Goal: Task Accomplishment & Management: Manage account settings

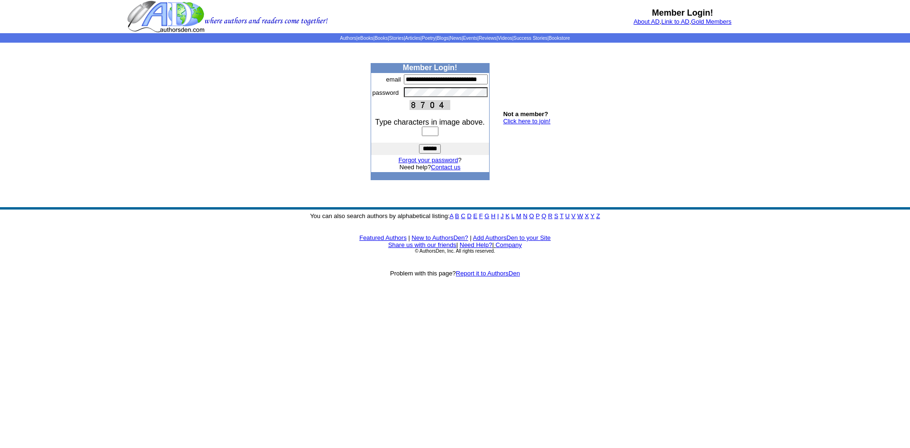
scroll to position [0, 11]
type input "**********"
click at [423, 131] on input "text" at bounding box center [430, 131] width 17 height 9
type input "****"
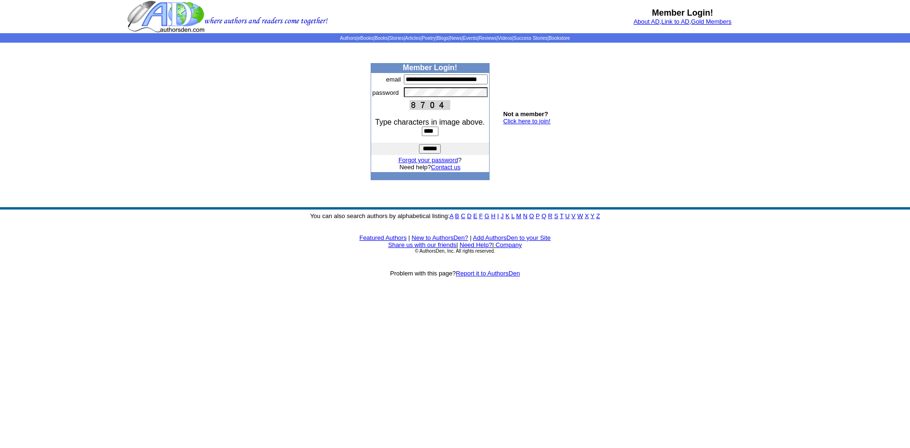
click at [427, 147] on input "******" at bounding box center [430, 148] width 22 height 9
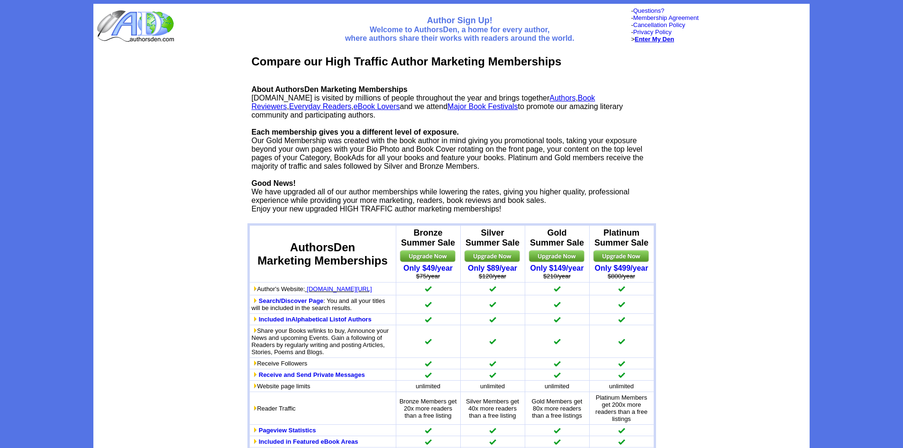
click at [655, 40] on b "Enter My Den" at bounding box center [654, 39] width 39 height 7
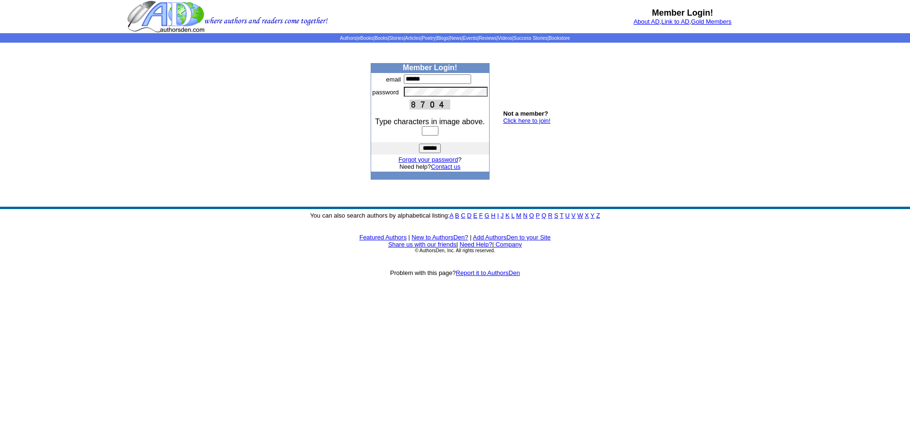
type input "**********"
click at [423, 132] on input "text" at bounding box center [430, 130] width 17 height 9
type input "****"
click at [429, 149] on input "******" at bounding box center [430, 148] width 22 height 9
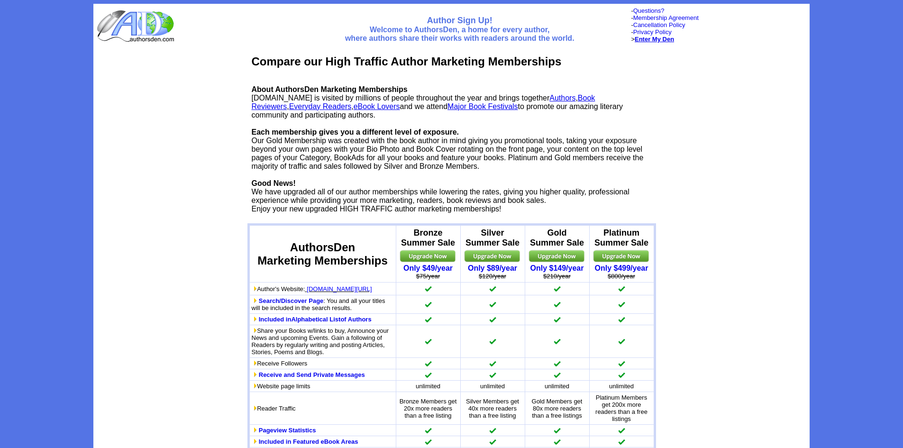
click at [660, 36] on b "Enter My Den" at bounding box center [654, 39] width 39 height 7
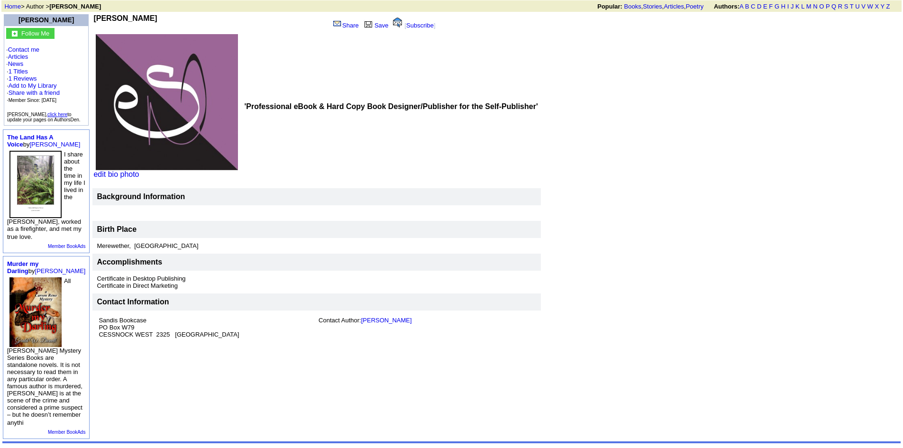
scroll to position [95, 0]
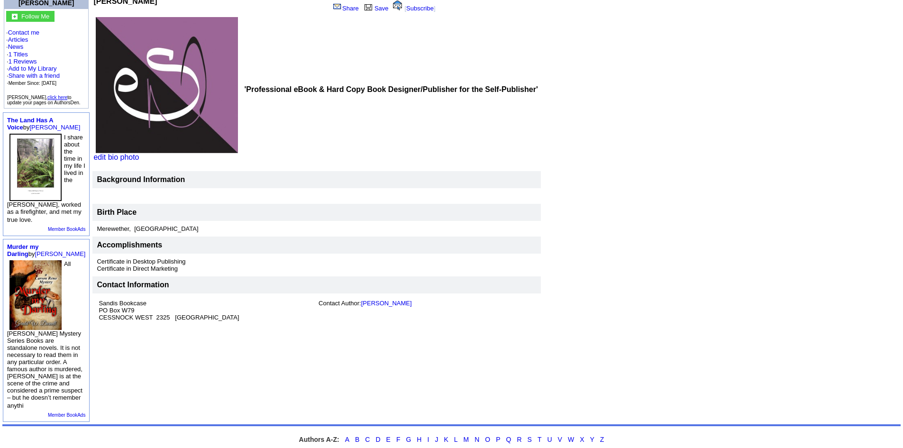
click at [147, 316] on font "Sandis Bookcase [STREET_ADDRESS]" at bounding box center [169, 310] width 140 height 21
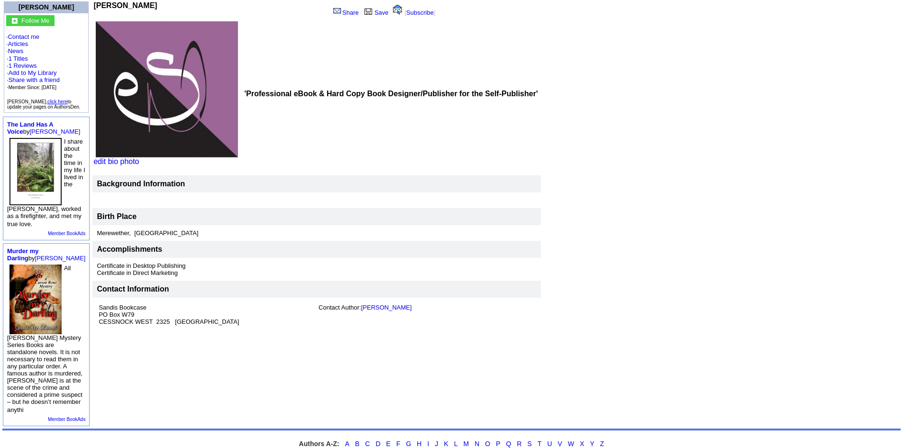
scroll to position [178, 0]
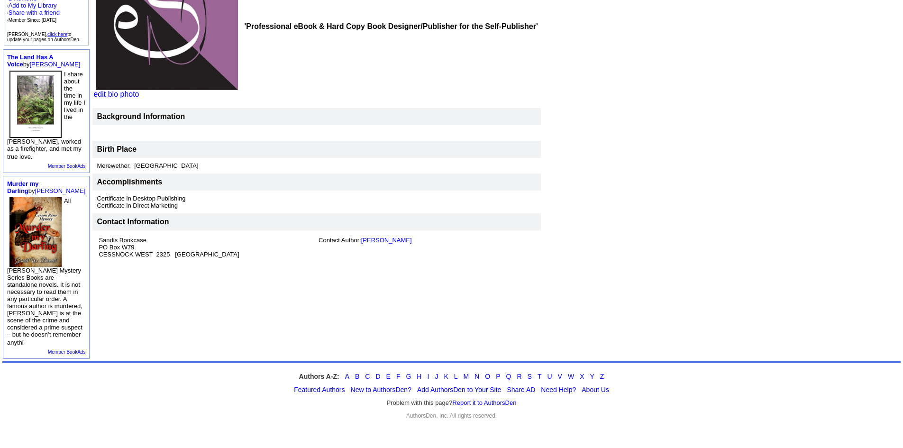
click at [117, 237] on font "Sandis Bookcase [STREET_ADDRESS]" at bounding box center [169, 247] width 140 height 21
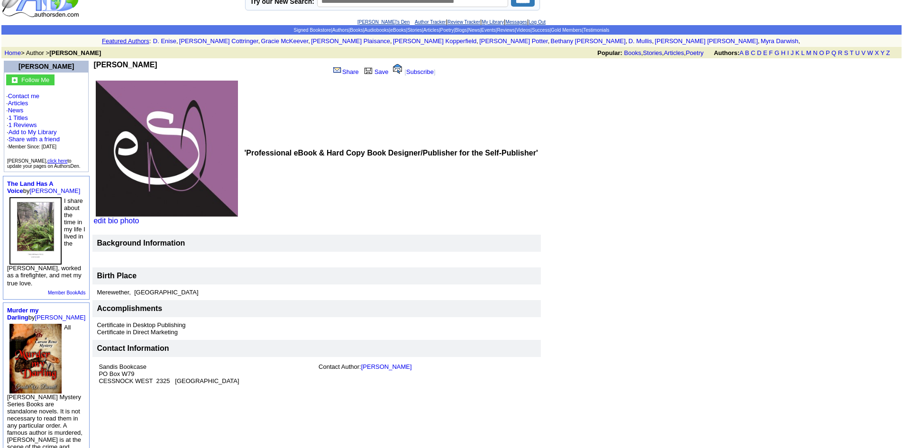
scroll to position [47, 0]
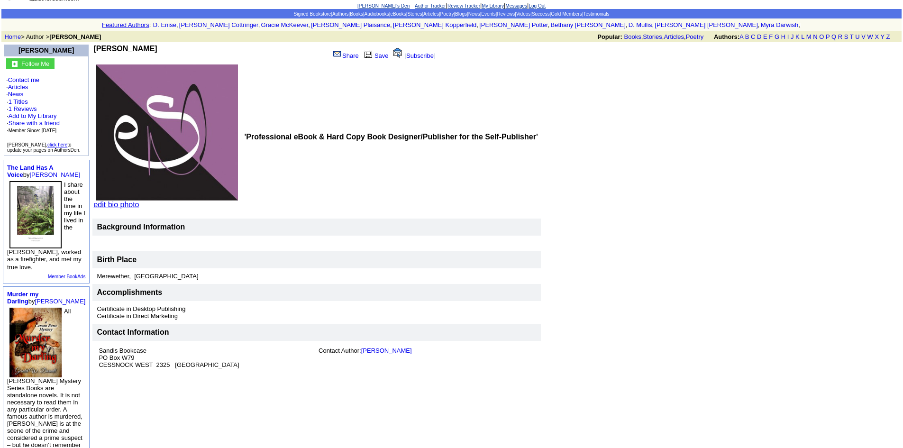
click at [93, 204] on link "edit bio photo" at bounding box center [116, 205] width 46 height 8
click at [366, 350] on link "Sandi Nipperess" at bounding box center [386, 350] width 51 height 7
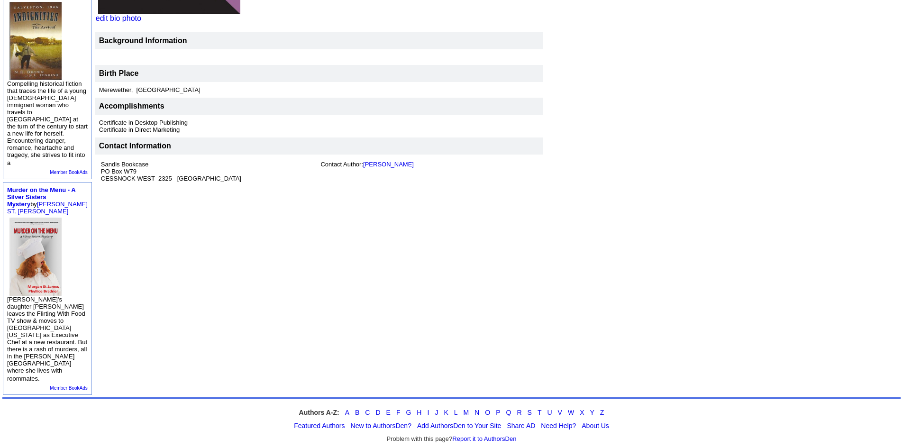
scroll to position [254, 0]
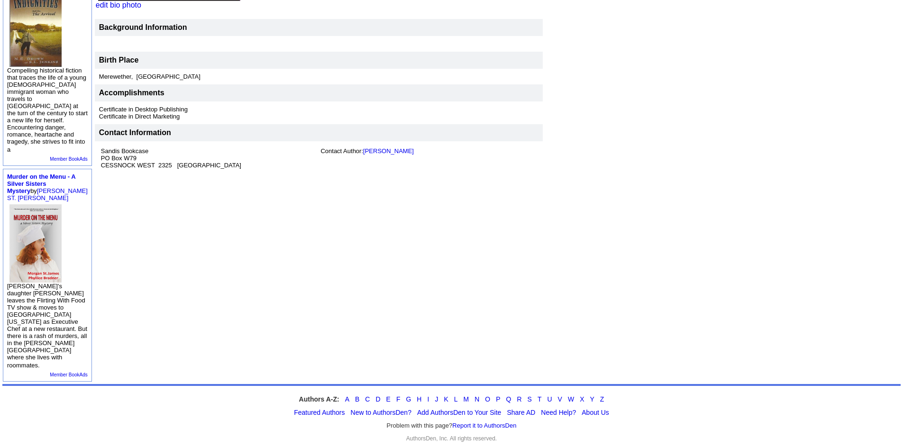
click at [119, 147] on font "Sandis Bookcase PO Box W79 CESSNOCK WEST 2325 Australia" at bounding box center [171, 157] width 140 height 21
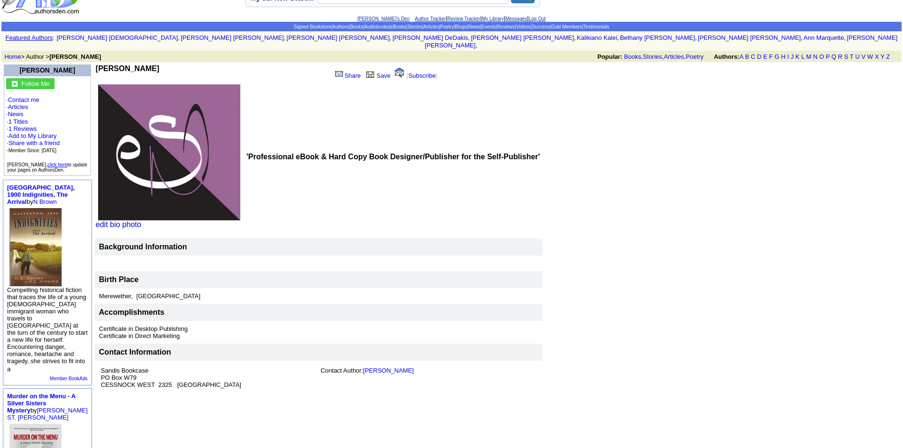
scroll to position [0, 0]
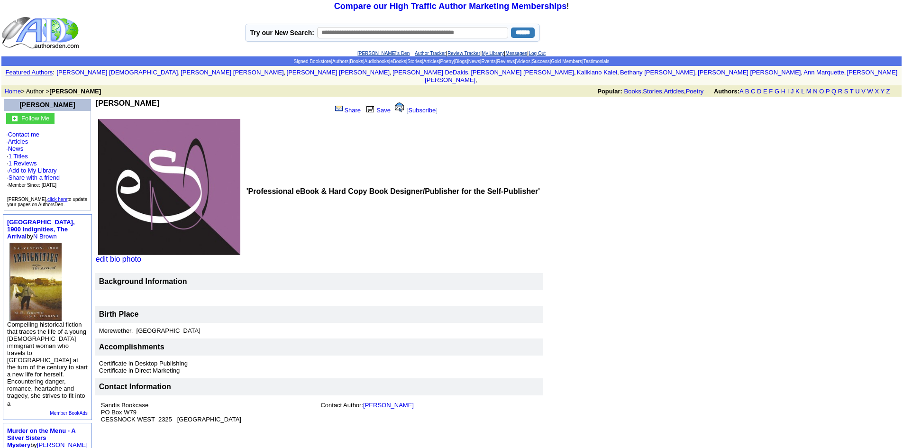
click at [51, 197] on link "click here" at bounding box center [57, 199] width 20 height 5
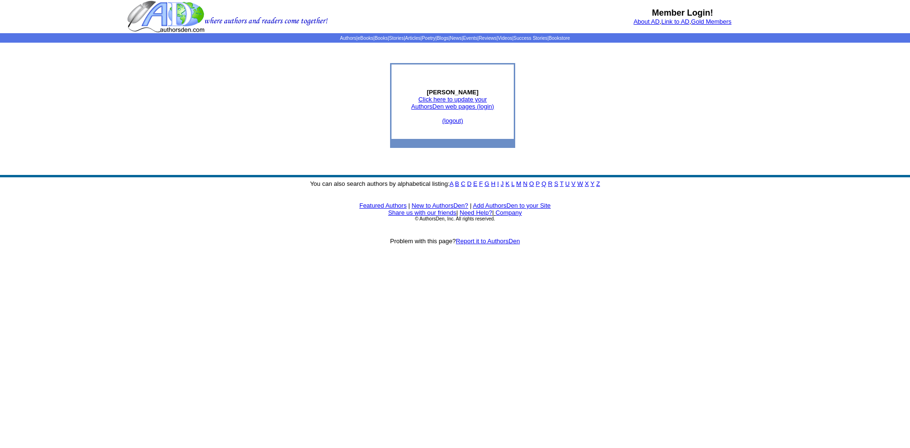
click at [453, 100] on link "Click here to update your AuthorsDen web pages (login)" at bounding box center [452, 103] width 83 height 14
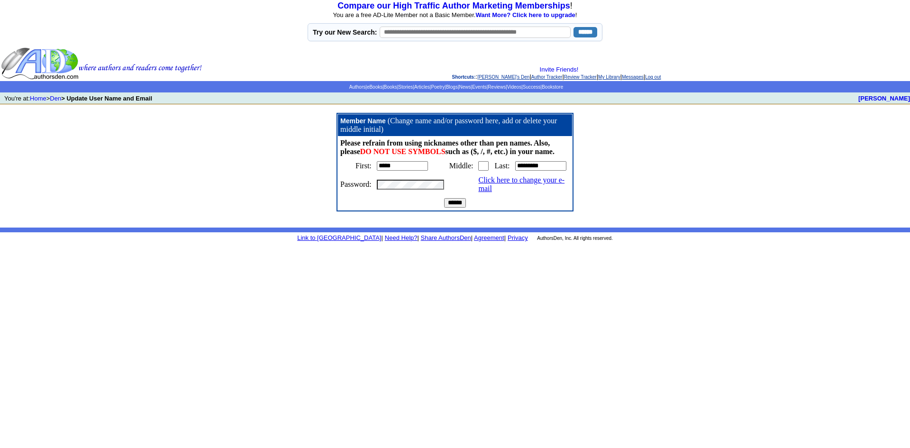
click at [449, 198] on input "******" at bounding box center [455, 202] width 22 height 9
click at [536, 182] on link "Click here to change your e-mail" at bounding box center [521, 184] width 86 height 17
click at [429, 268] on body "Compare our High Traffic Author Marketing Memberships ! You are a free AD-Lite …" at bounding box center [455, 224] width 910 height 448
click at [458, 198] on input "******" at bounding box center [455, 202] width 22 height 9
click at [369, 282] on body "Compare our High Traffic Author Marketing Memberships ! You are a free AD-Lite …" at bounding box center [455, 224] width 910 height 448
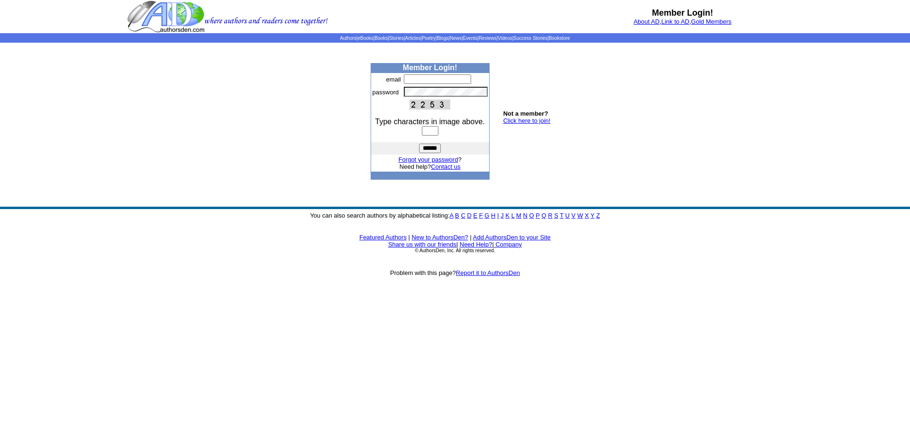
click at [420, 80] on input "text" at bounding box center [437, 78] width 67 height 9
type input "**********"
click at [429, 128] on input "text" at bounding box center [430, 130] width 17 height 9
type input "****"
click at [434, 147] on input "******" at bounding box center [430, 148] width 22 height 9
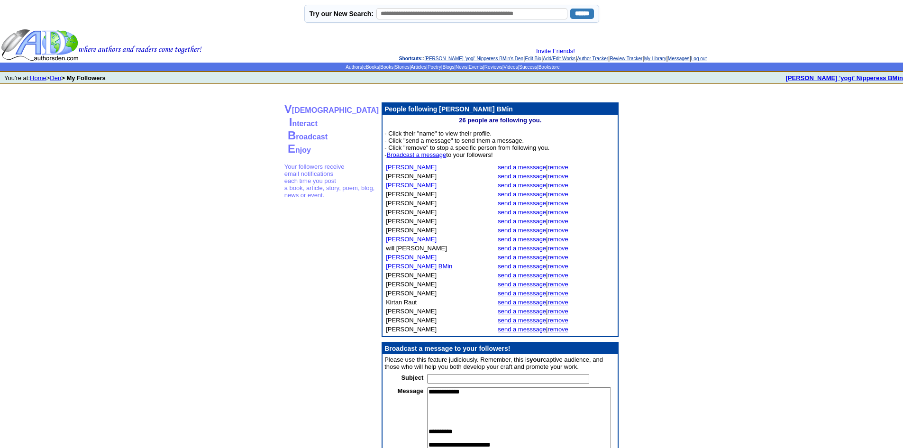
click at [61, 79] on link "Den" at bounding box center [55, 77] width 11 height 7
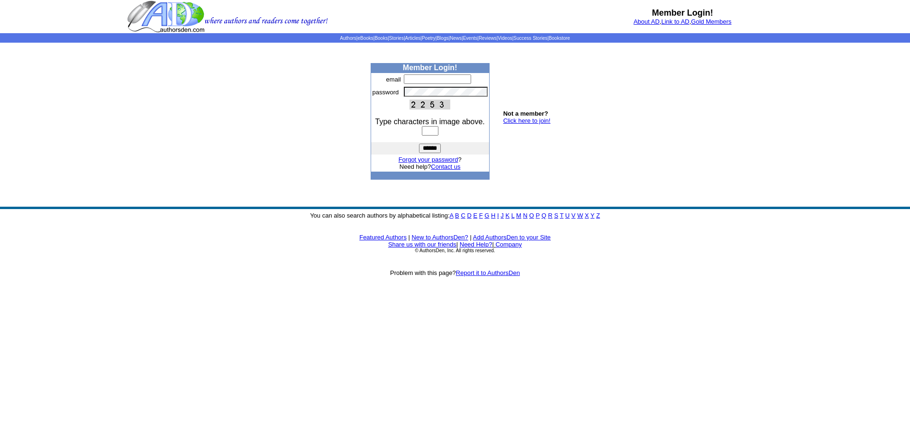
click at [413, 77] on input "text" at bounding box center [437, 78] width 67 height 9
type input "**********"
click at [424, 132] on input "text" at bounding box center [430, 130] width 17 height 9
type input "****"
click at [428, 151] on input "******" at bounding box center [430, 148] width 22 height 9
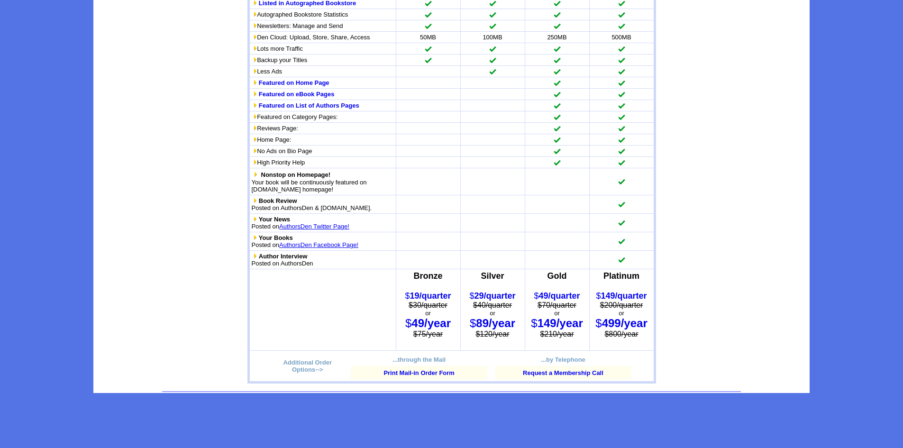
scroll to position [676, 0]
click at [424, 294] on b "19/quarter" at bounding box center [430, 295] width 41 height 9
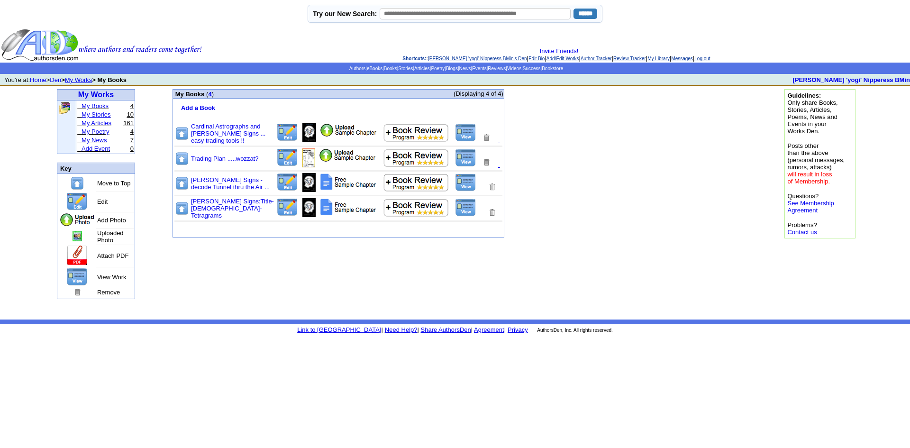
click at [107, 116] on link "My Stories" at bounding box center [96, 114] width 29 height 7
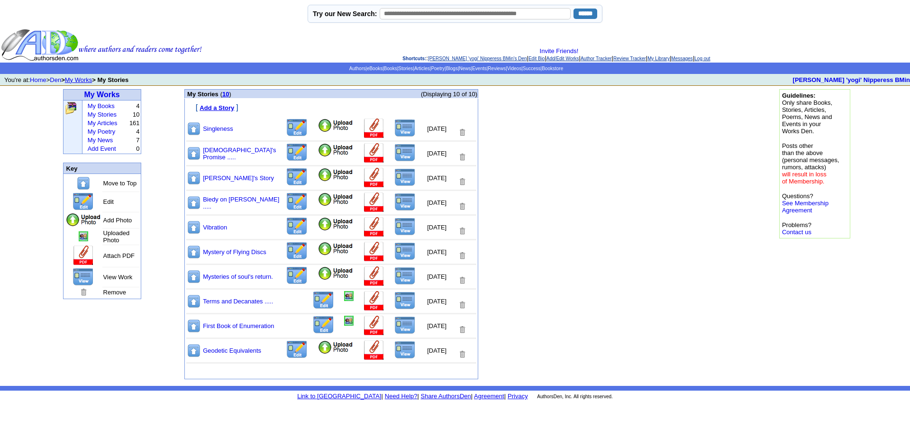
click at [363, 132] on img at bounding box center [374, 129] width 22 height 20
click at [212, 128] on link "Singleness" at bounding box center [218, 128] width 30 height 7
click at [394, 128] on img at bounding box center [404, 128] width 21 height 18
click at [394, 153] on img at bounding box center [404, 153] width 21 height 18
click at [112, 124] on link "My Articles" at bounding box center [103, 122] width 30 height 7
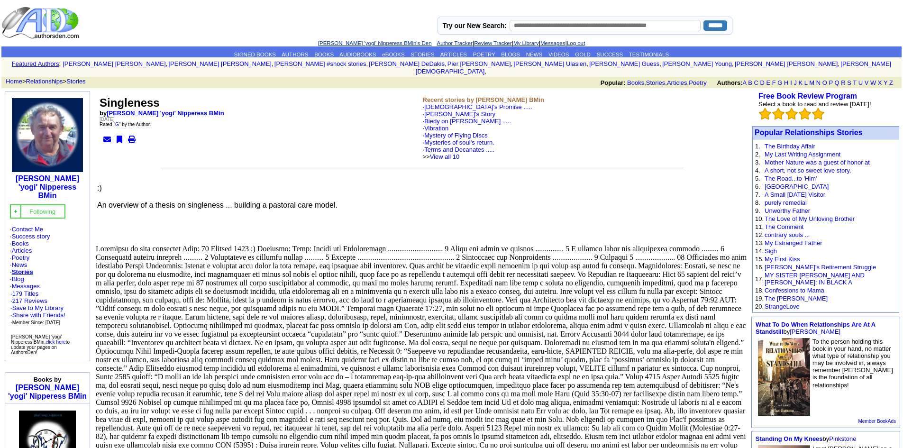
click at [132, 136] on icon at bounding box center [132, 140] width 8 height 8
click at [82, 78] on link "Stories" at bounding box center [75, 81] width 19 height 7
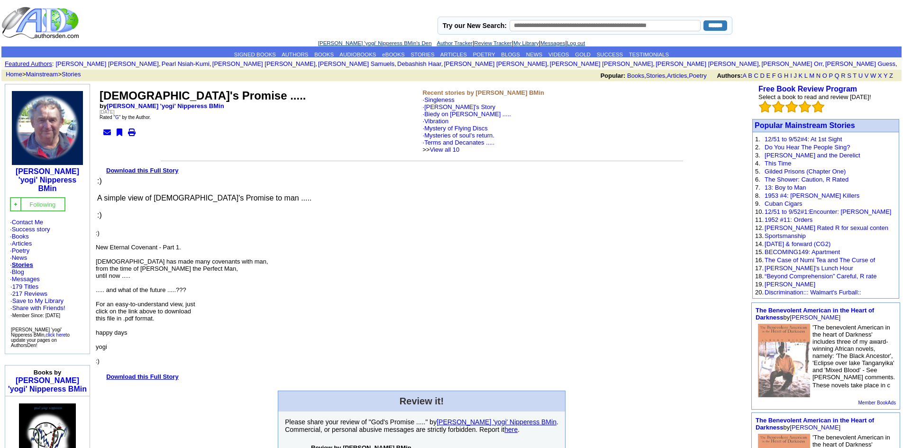
click at [145, 171] on font "Download this Full Story" at bounding box center [142, 170] width 72 height 7
click at [457, 105] on link "Michal's Story" at bounding box center [459, 106] width 71 height 7
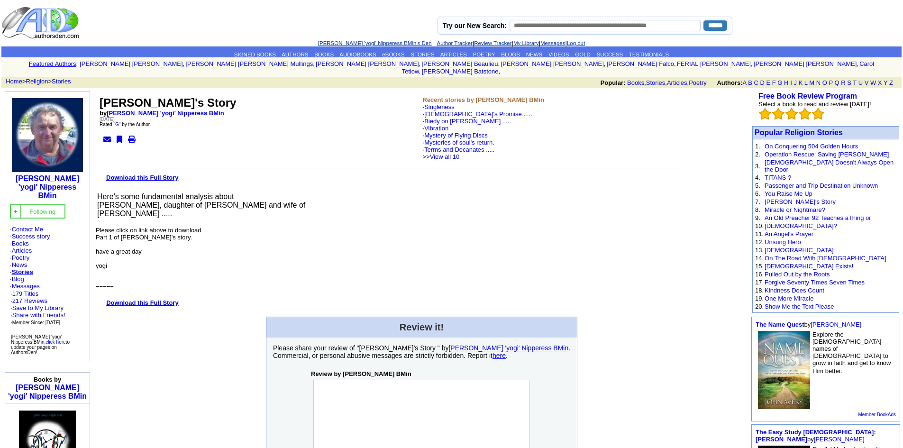
click at [141, 299] on font "Download this Full Story" at bounding box center [142, 302] width 72 height 7
click at [441, 118] on link "Biedy on [PERSON_NAME] ....." at bounding box center [467, 121] width 87 height 7
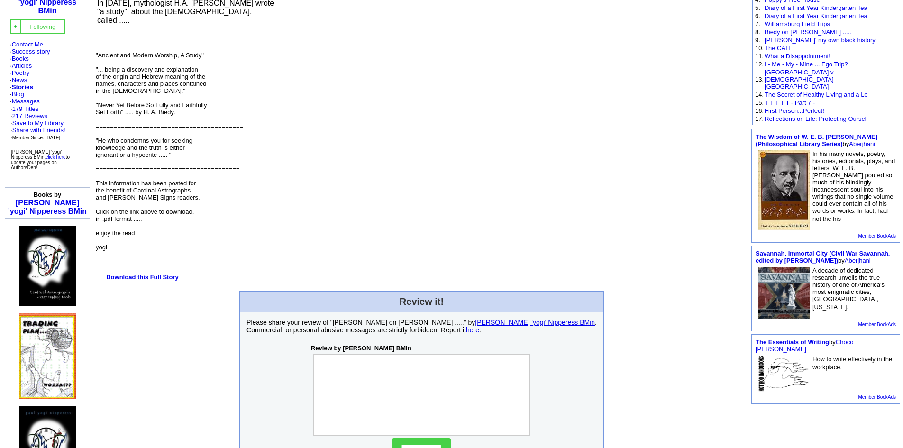
scroll to position [190, 0]
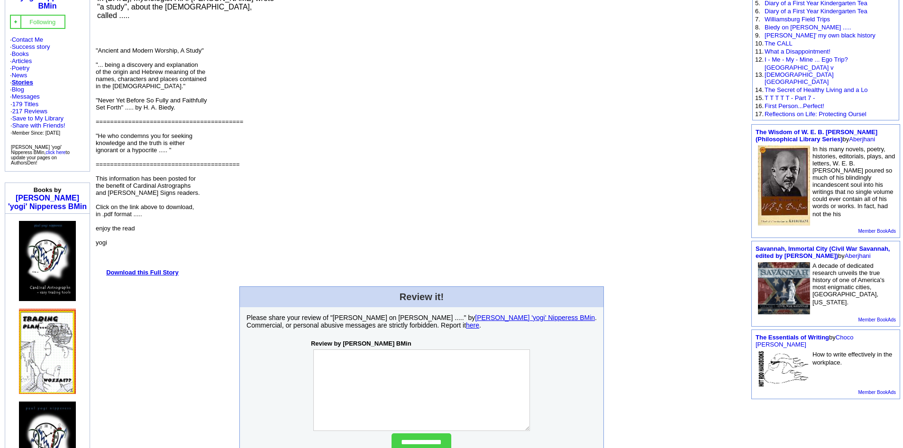
click at [154, 269] on font "Download this Full Story" at bounding box center [142, 272] width 72 height 7
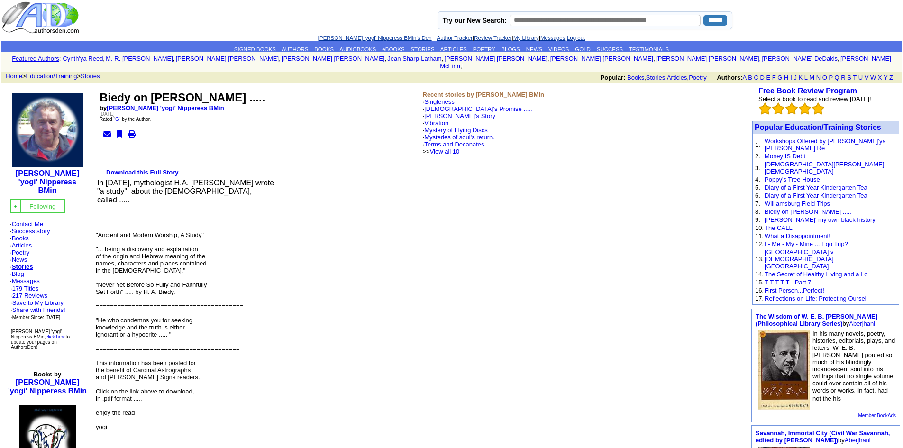
scroll to position [0, 0]
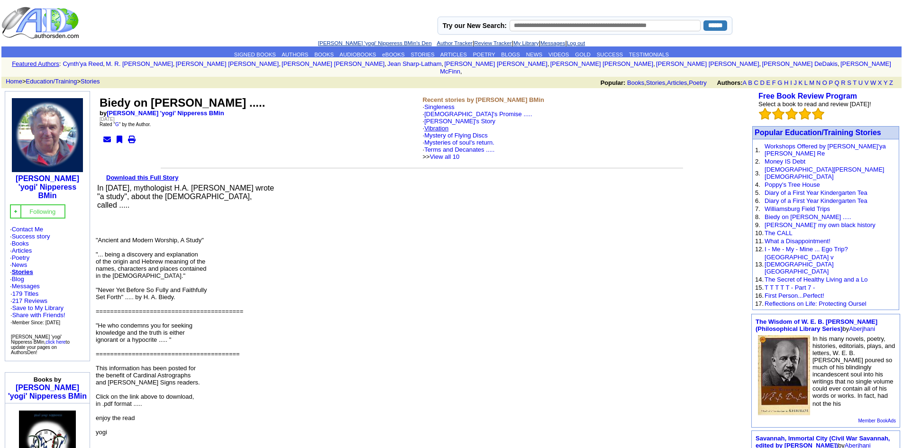
click at [446, 125] on link "Vibration" at bounding box center [436, 128] width 24 height 7
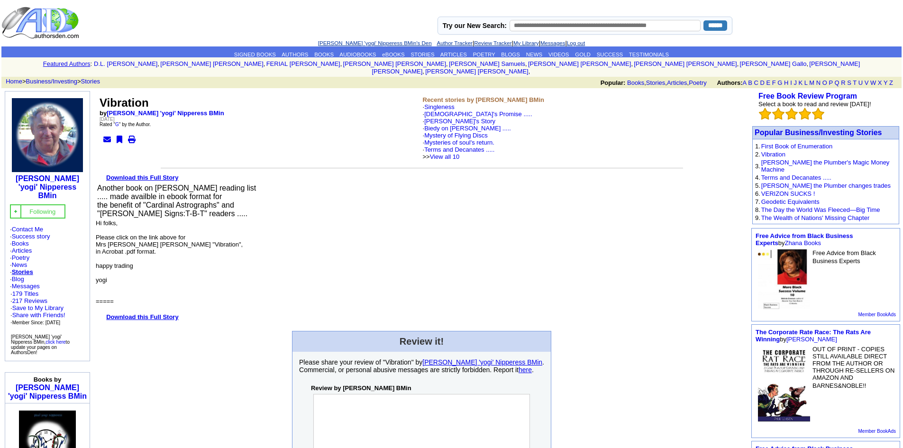
click at [158, 313] on font "Download this Full Story" at bounding box center [142, 316] width 72 height 7
click at [350, 218] on div "Download this Full Story Another book on [PERSON_NAME] reading list ..... made …" at bounding box center [422, 246] width 652 height 149
click at [458, 132] on link "Mystery of Flying Discs" at bounding box center [456, 135] width 64 height 7
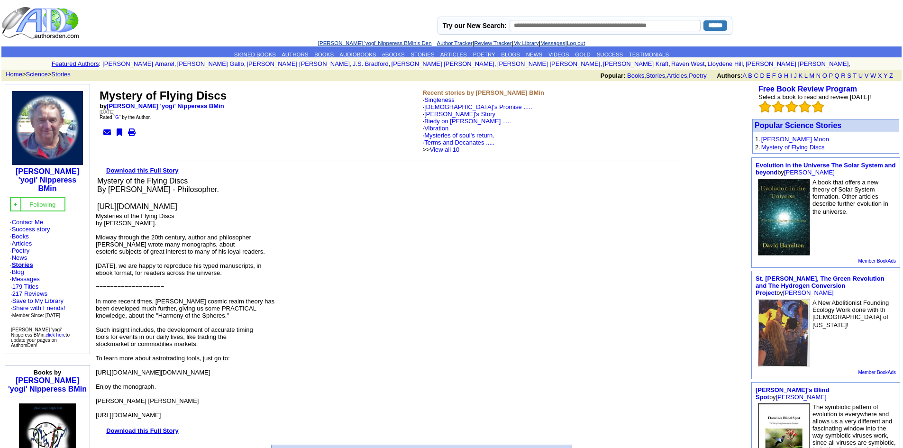
click at [147, 430] on font "Download this Full Story" at bounding box center [142, 430] width 72 height 7
click at [445, 135] on link "Mysteries of soul's return." at bounding box center [459, 135] width 70 height 7
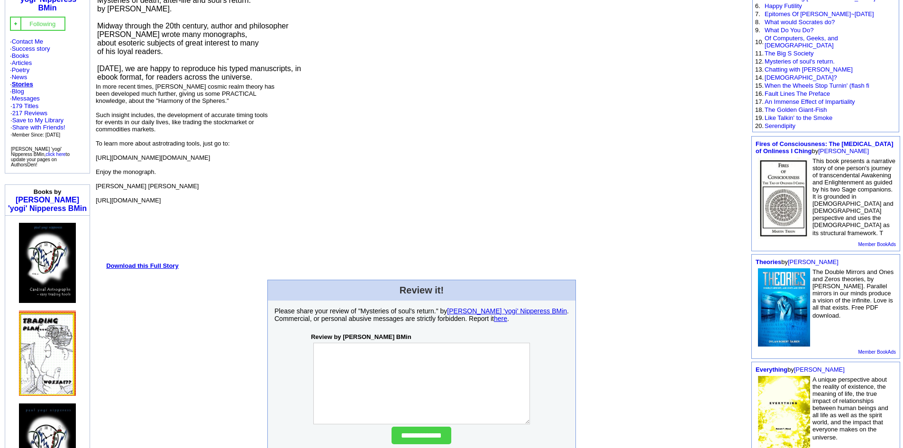
scroll to position [190, 0]
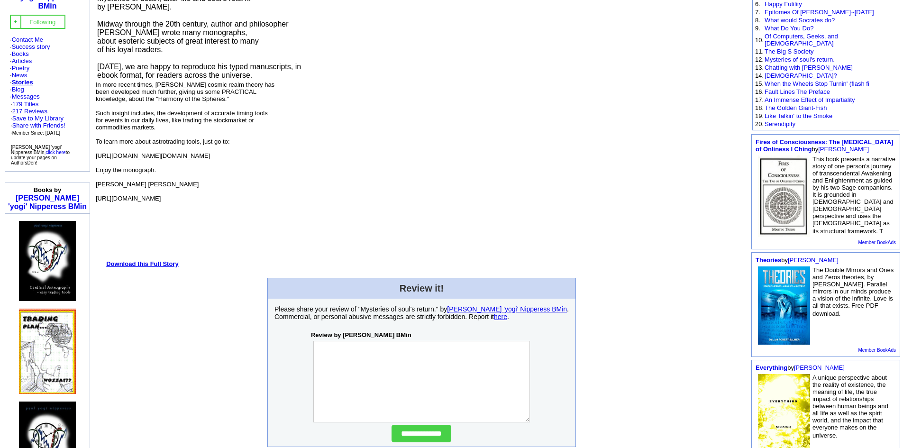
click at [153, 260] on font "Download this Full Story" at bounding box center [142, 263] width 72 height 7
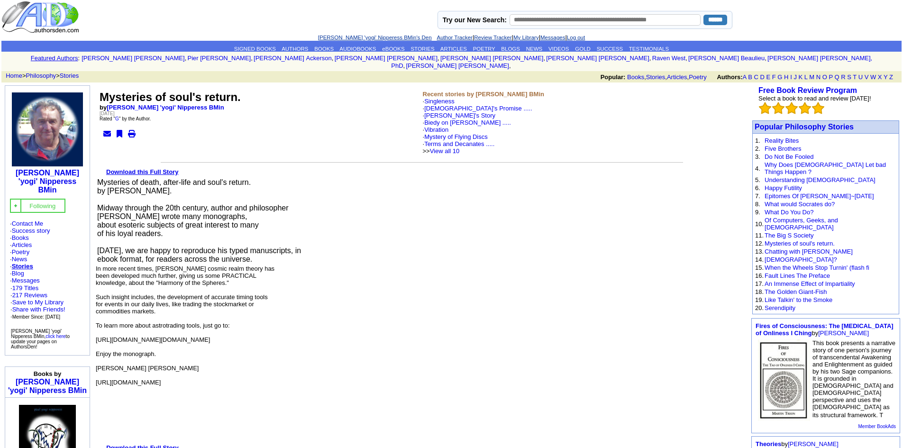
scroll to position [0, 0]
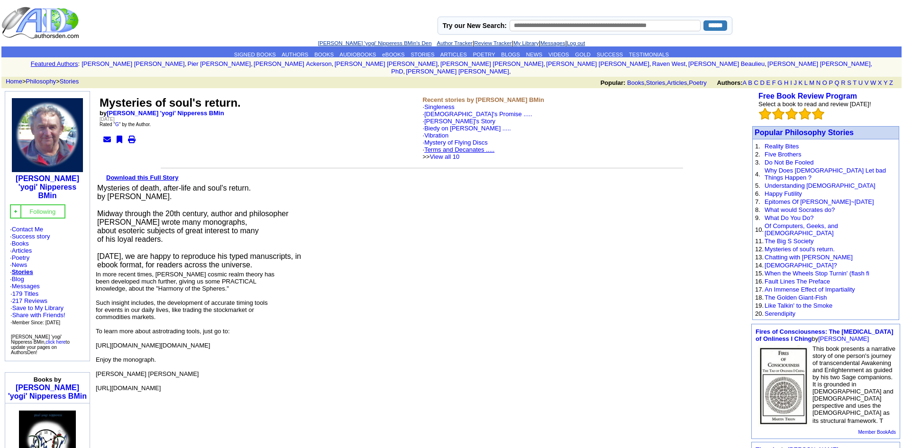
click at [443, 146] on link "Terms and Decanates ....." at bounding box center [459, 149] width 70 height 7
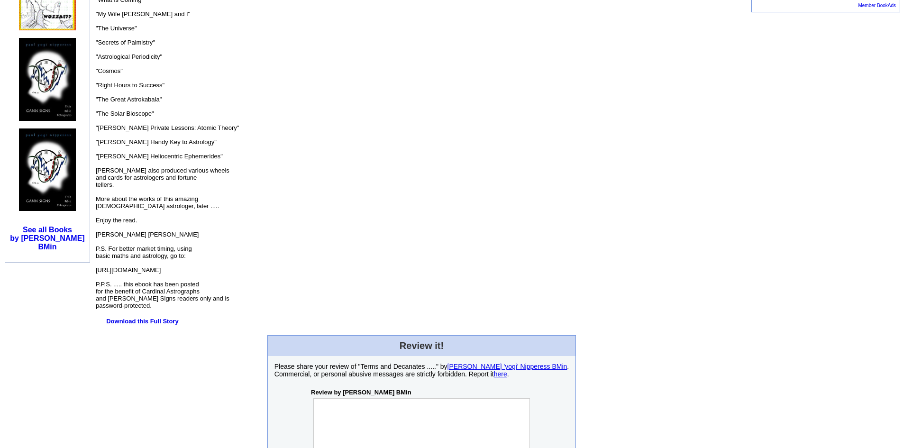
scroll to position [569, 0]
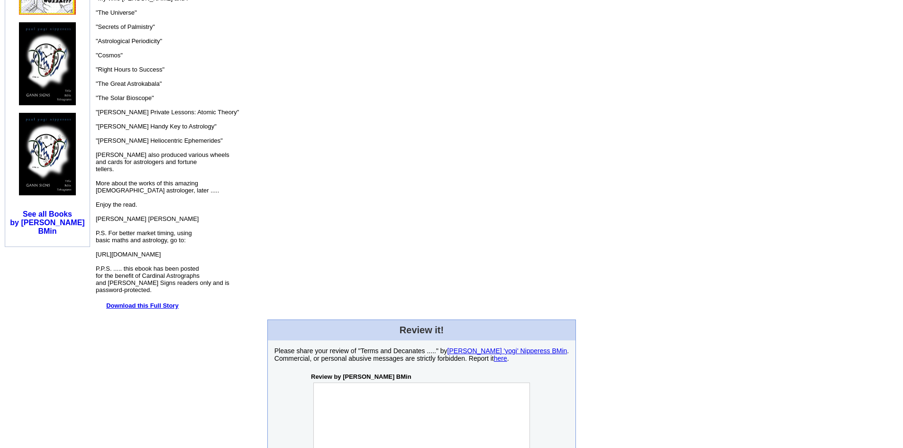
click at [154, 302] on font "Download this Full Story" at bounding box center [142, 305] width 72 height 7
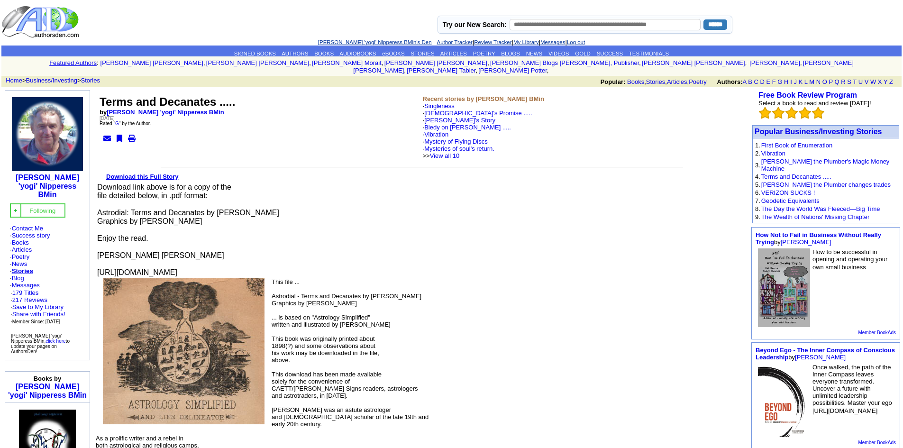
scroll to position [0, 0]
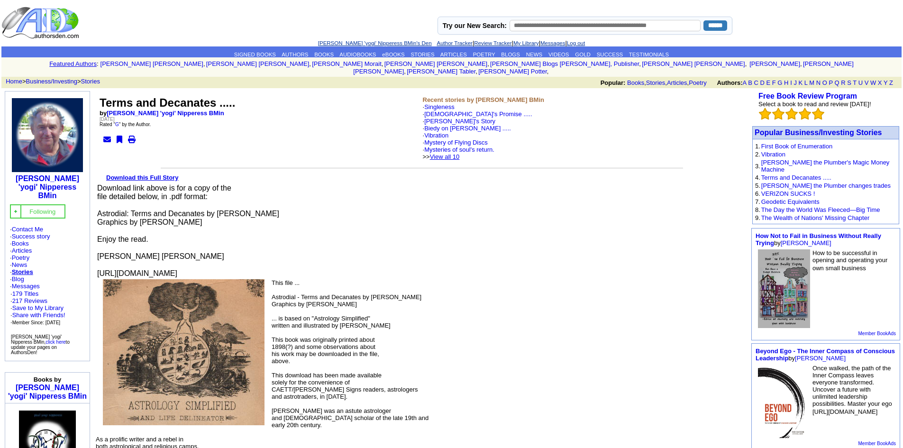
click at [460, 153] on link "View all 10" at bounding box center [445, 156] width 30 height 7
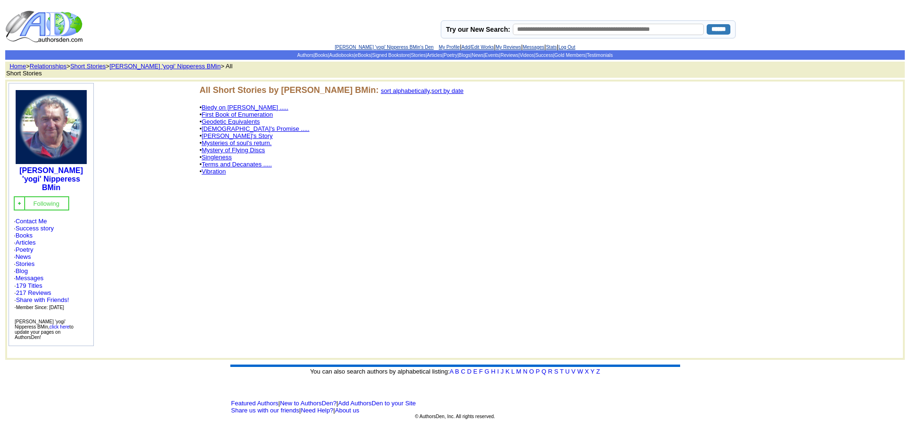
click at [219, 172] on link "Vibration" at bounding box center [213, 171] width 24 height 7
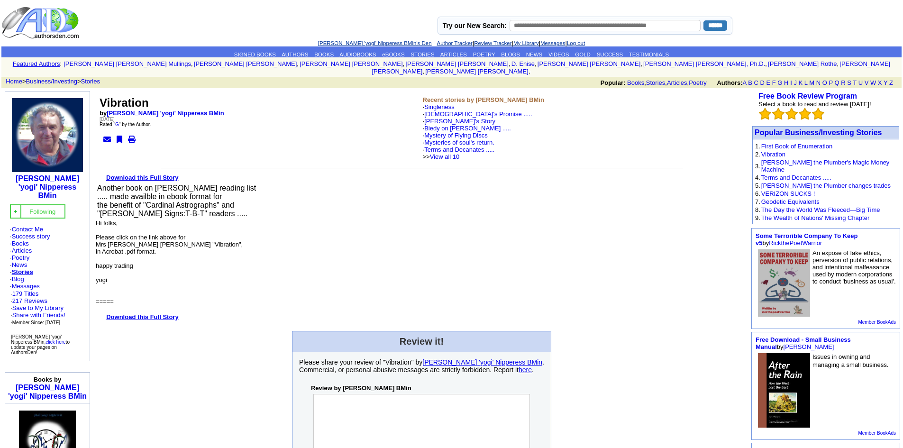
click at [149, 313] on font "Download this Full Story" at bounding box center [142, 316] width 72 height 7
click at [460, 153] on link "View all 10" at bounding box center [445, 156] width 30 height 7
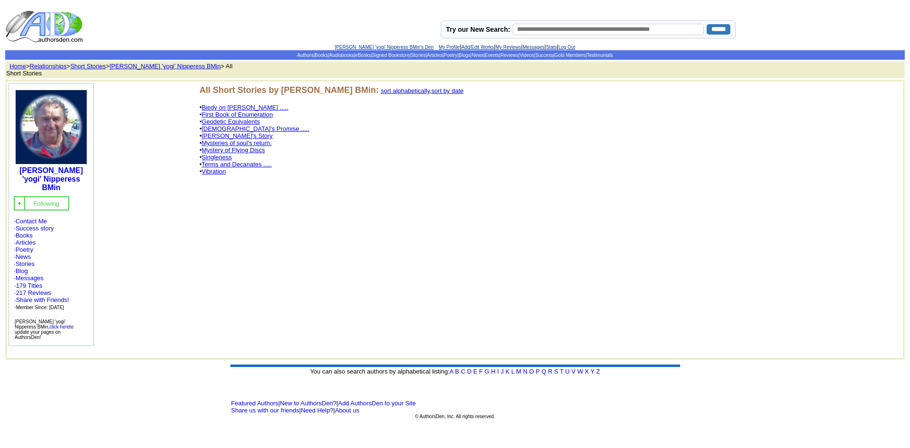
click at [243, 113] on link "First Book of Enumeration" at bounding box center [236, 114] width 71 height 7
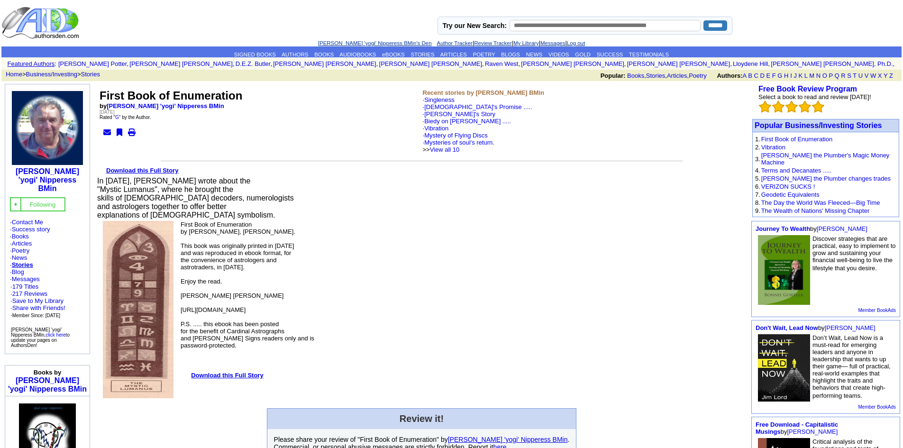
click at [216, 375] on font "Download this Full Story" at bounding box center [227, 375] width 72 height 7
click at [447, 106] on link "[DEMOGRAPHIC_DATA]'s Promise ....." at bounding box center [478, 106] width 108 height 7
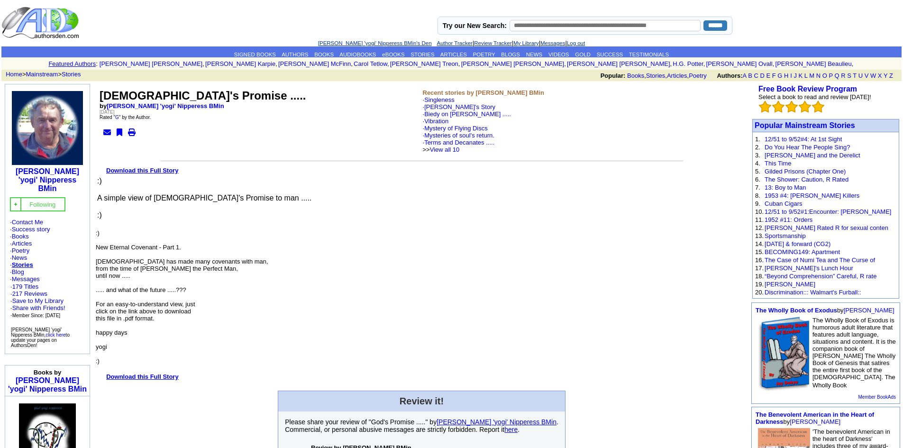
click at [150, 373] on b "Download this Full Story" at bounding box center [142, 376] width 72 height 8
click at [458, 148] on link "View all 10" at bounding box center [445, 149] width 30 height 7
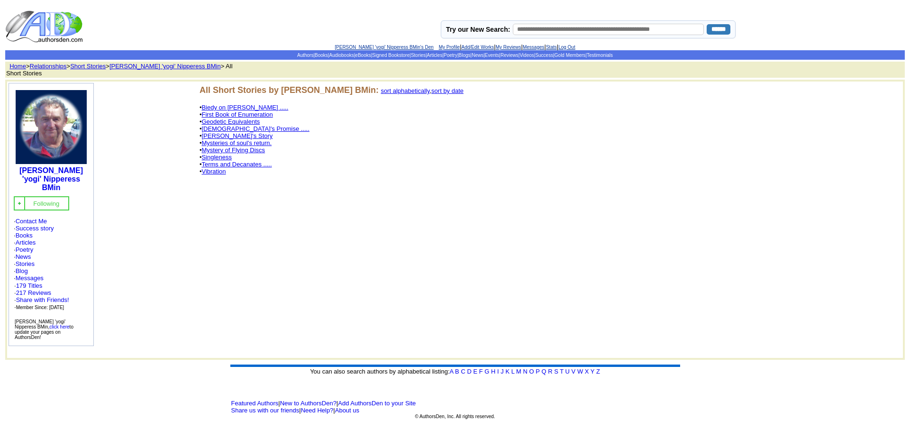
click at [246, 119] on link "Geodetic Equivalents" at bounding box center [230, 121] width 58 height 7
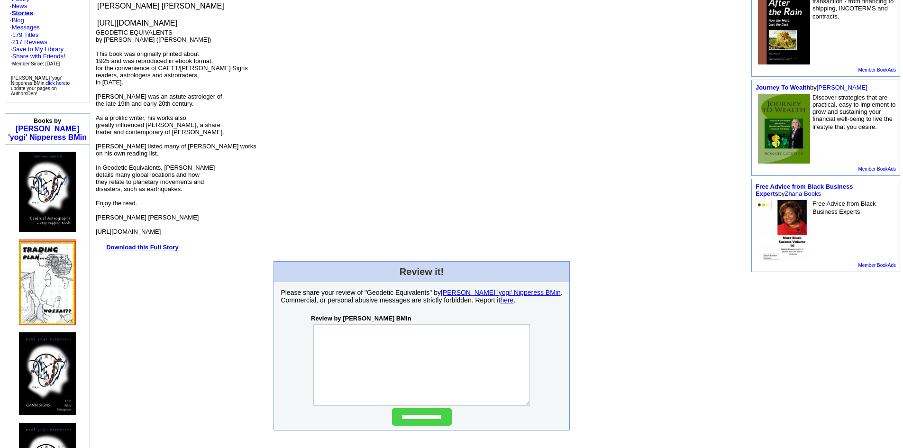
scroll to position [284, 0]
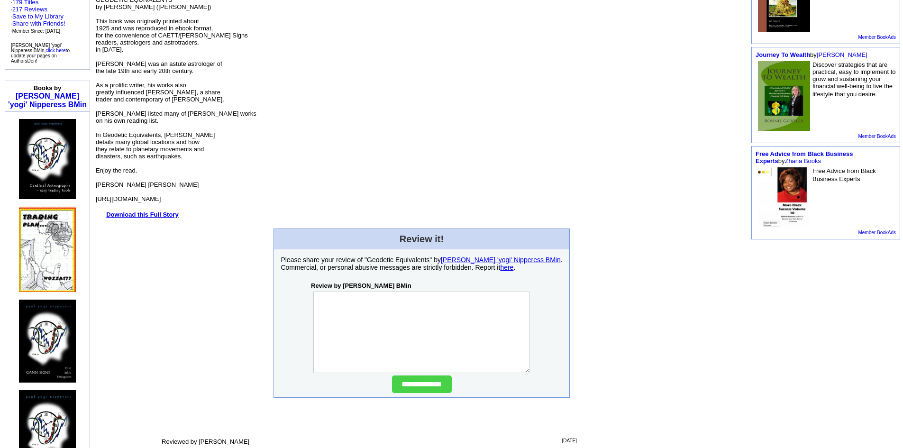
click at [147, 213] on font "Download this Full Story" at bounding box center [142, 214] width 72 height 7
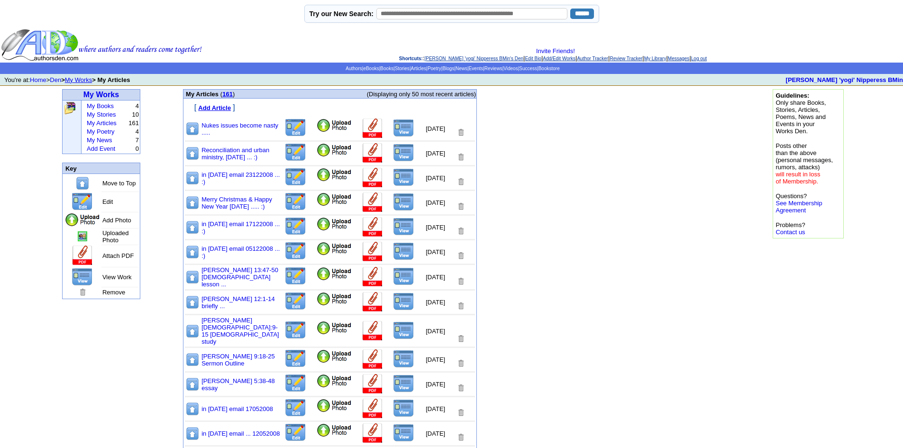
click at [362, 128] on img at bounding box center [373, 129] width 22 height 20
click at [393, 126] on img at bounding box center [403, 128] width 21 height 18
click at [396, 153] on img at bounding box center [403, 153] width 21 height 18
click at [394, 201] on img at bounding box center [403, 202] width 21 height 18
click at [395, 225] on img at bounding box center [403, 227] width 21 height 18
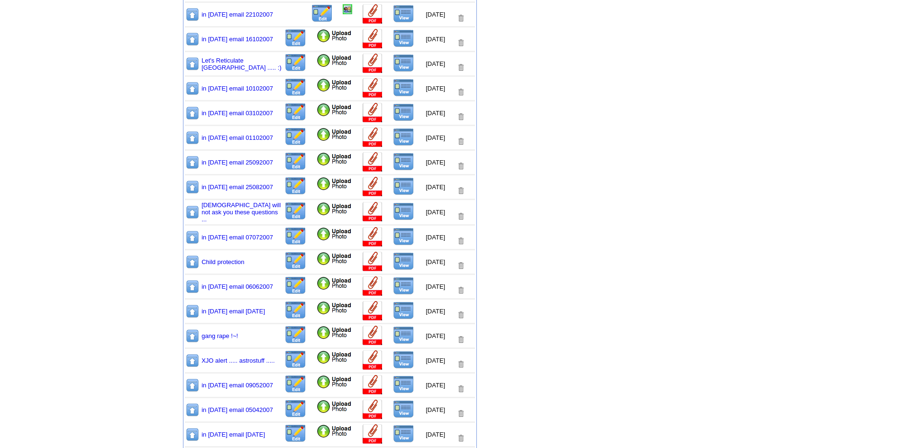
scroll to position [664, 0]
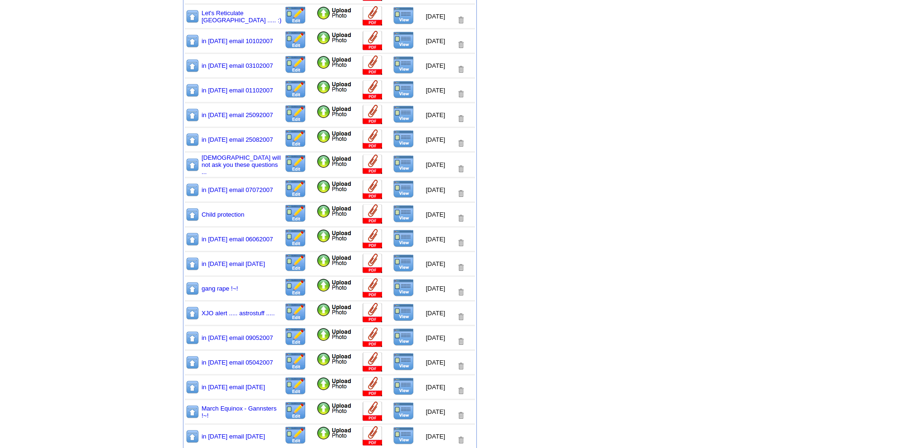
click at [393, 205] on img at bounding box center [403, 214] width 21 height 18
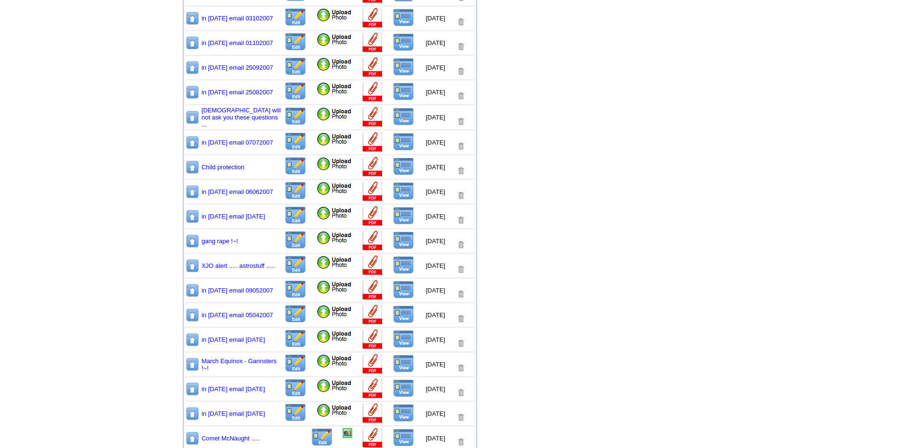
click at [393, 231] on img at bounding box center [403, 240] width 21 height 18
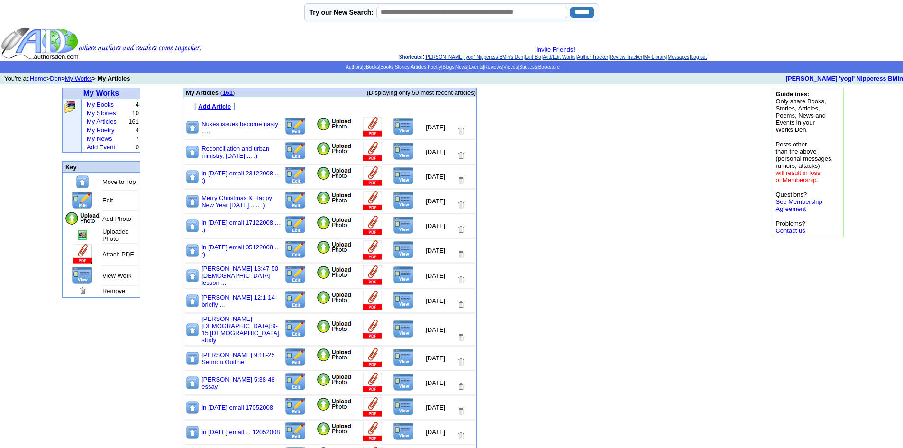
scroll to position [0, 0]
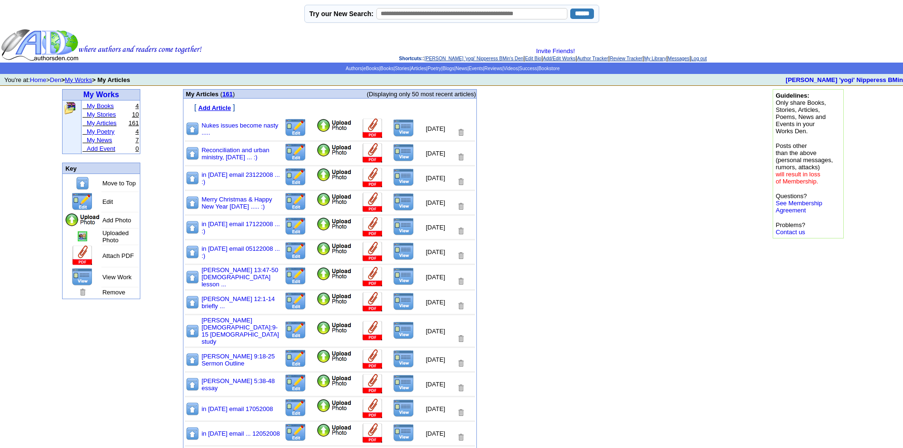
click at [108, 132] on link "My Poetry" at bounding box center [101, 131] width 28 height 7
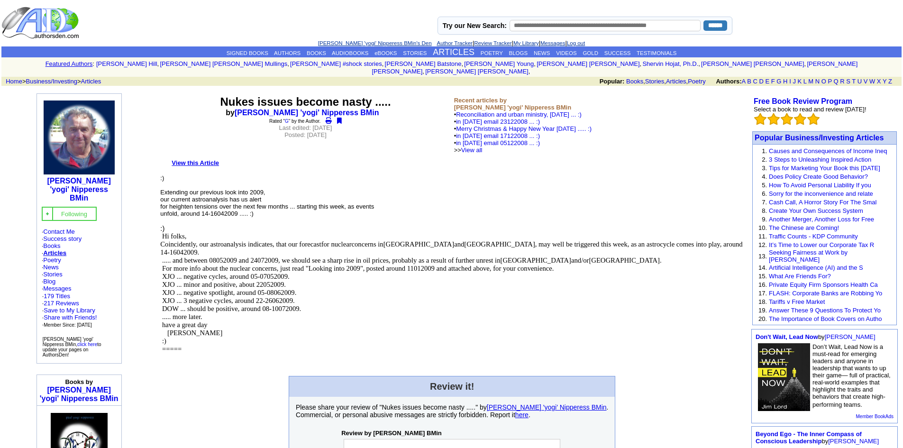
click at [204, 159] on font "View this Article" at bounding box center [195, 162] width 47 height 7
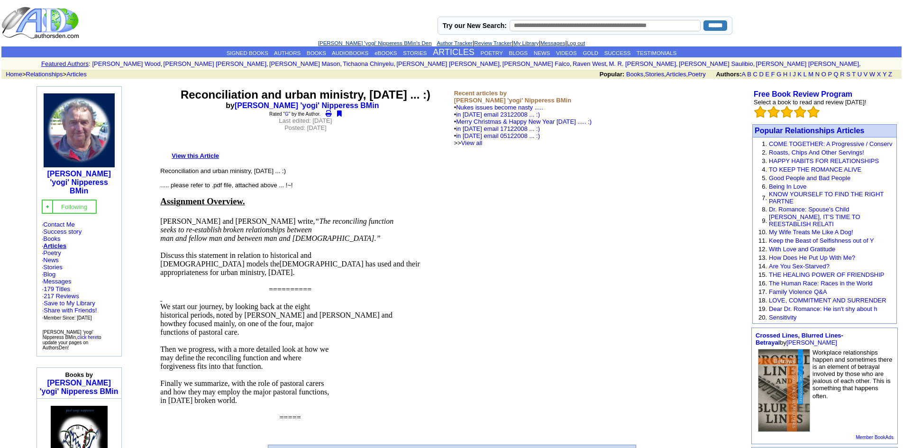
click at [198, 155] on font "View this Article" at bounding box center [195, 155] width 47 height 7
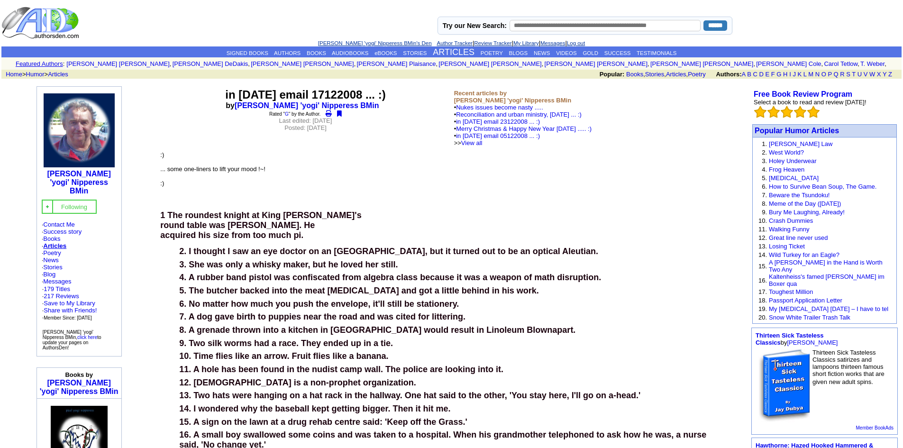
drag, startPoint x: 176, startPoint y: 212, endPoint x: 476, endPoint y: 420, distance: 365.0
click at [476, 420] on font "1 The roundest knight at King [PERSON_NAME]'s round table was [PERSON_NAME]. He…" at bounding box center [452, 375] width 584 height 331
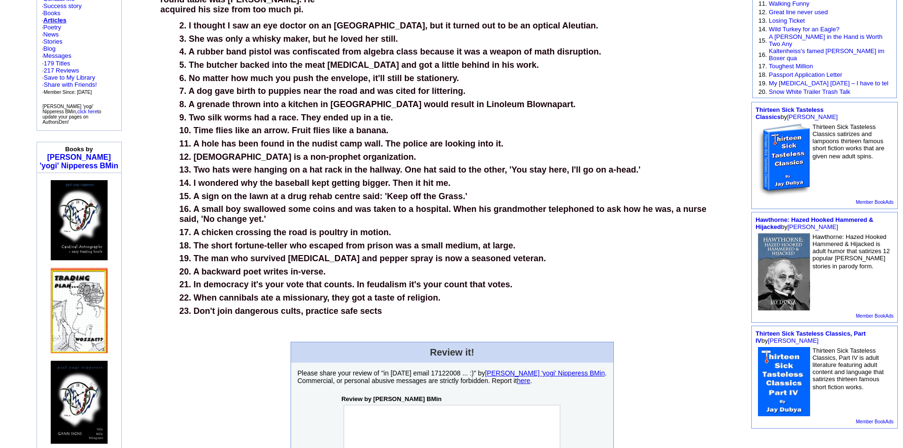
scroll to position [237, 0]
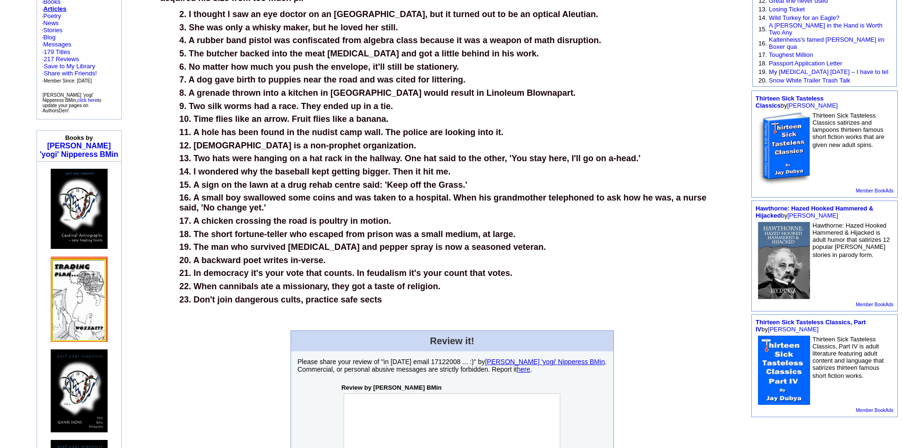
click at [394, 297] on div "23. Don't join dangerous cults, practice safe sects" at bounding box center [452, 300] width 546 height 10
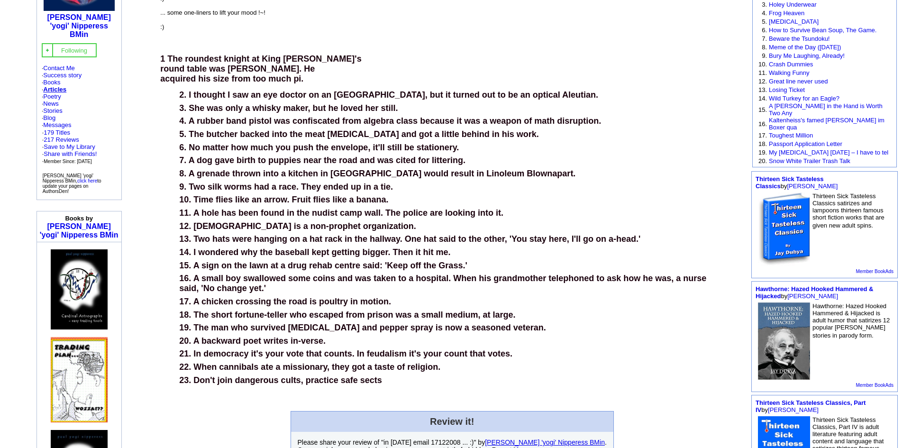
scroll to position [0, 0]
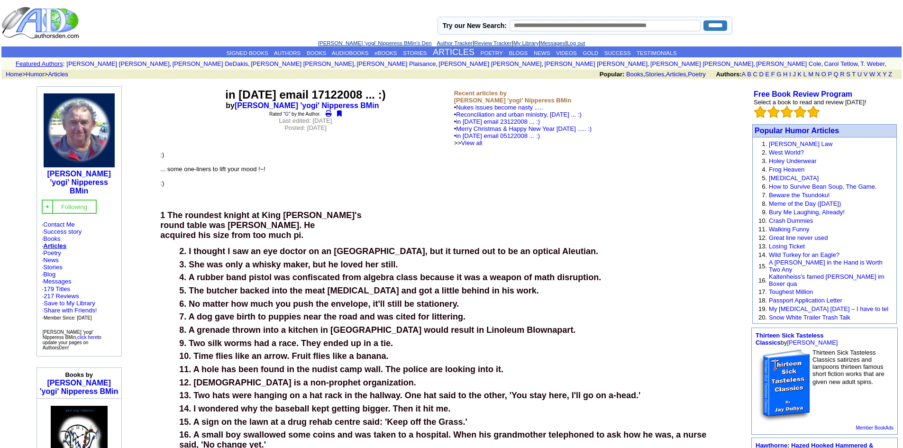
click at [367, 183] on p ":) ... some one-liners to lift your mood !~! :)" at bounding box center [452, 169] width 584 height 36
click at [483, 140] on link "View all" at bounding box center [471, 142] width 21 height 7
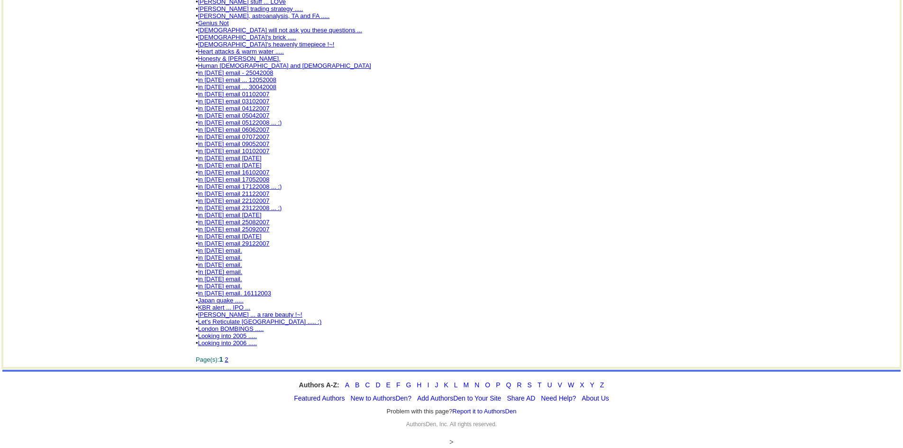
scroll to position [485, 0]
click at [254, 313] on link "Kimberley Hume ... a rare beauty !~!" at bounding box center [250, 314] width 104 height 7
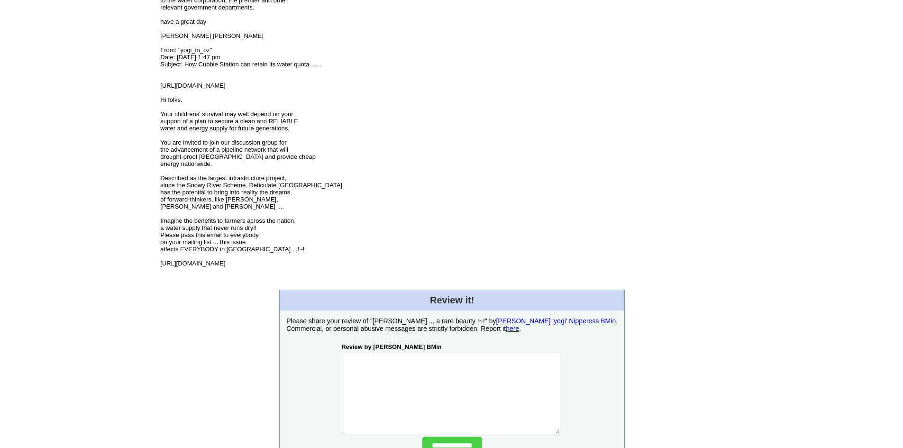
scroll to position [2939, 0]
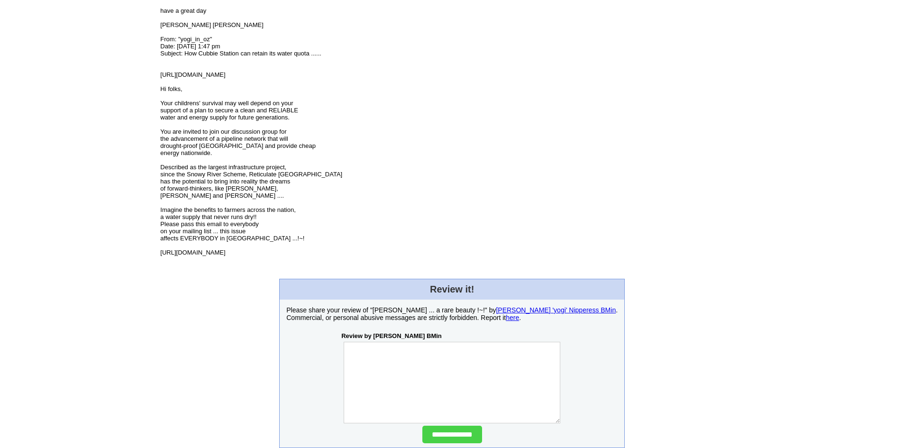
click at [236, 217] on yogi\ "Date: [DATE] 1:47 pm Subject: How Cubbie Station can retain its water quota ...…" at bounding box center [251, 149] width 182 height 213
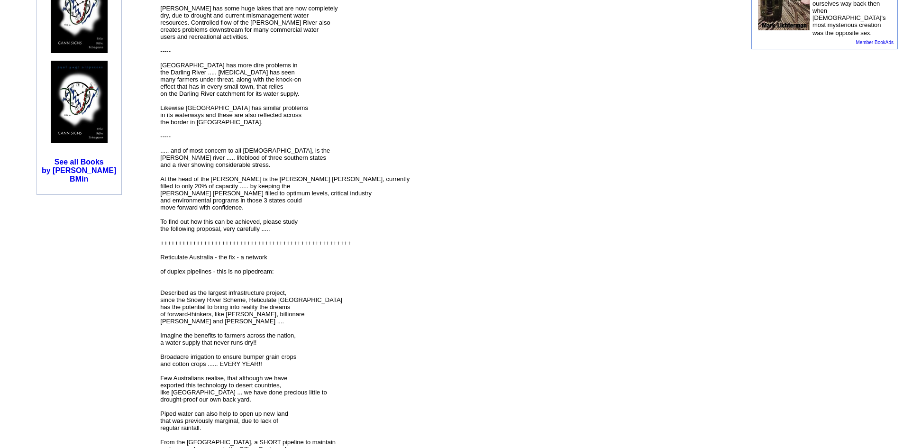
scroll to position [284, 0]
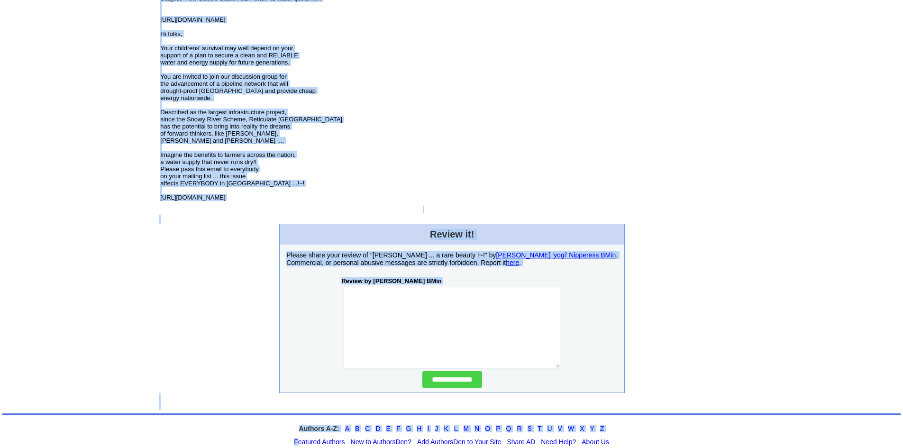
scroll to position [3034, 0]
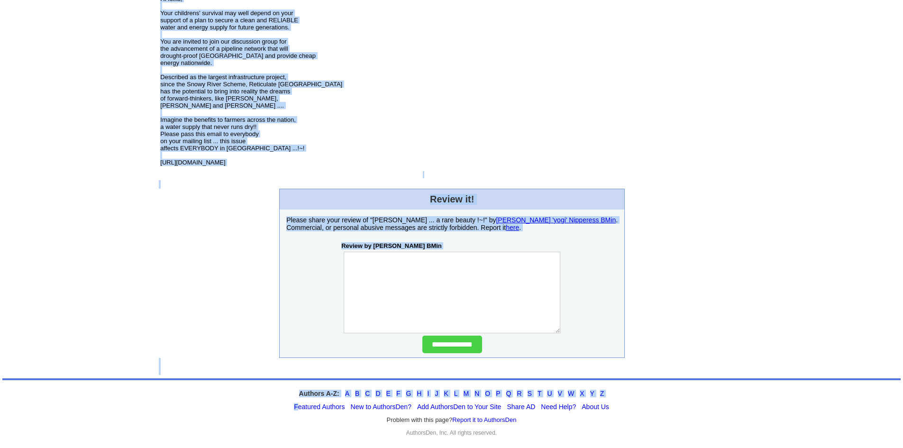
drag, startPoint x: 164, startPoint y: 154, endPoint x: 314, endPoint y: 157, distance: 149.8
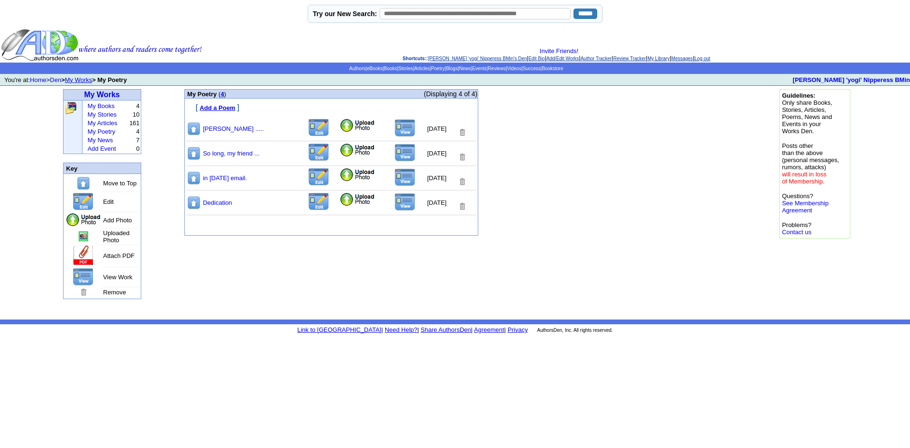
click at [394, 129] on img at bounding box center [404, 128] width 21 height 18
click at [394, 152] on img at bounding box center [404, 153] width 21 height 18
click at [394, 179] on img at bounding box center [404, 177] width 21 height 18
click at [394, 201] on img at bounding box center [404, 202] width 21 height 18
click at [109, 144] on link "My News" at bounding box center [100, 140] width 25 height 7
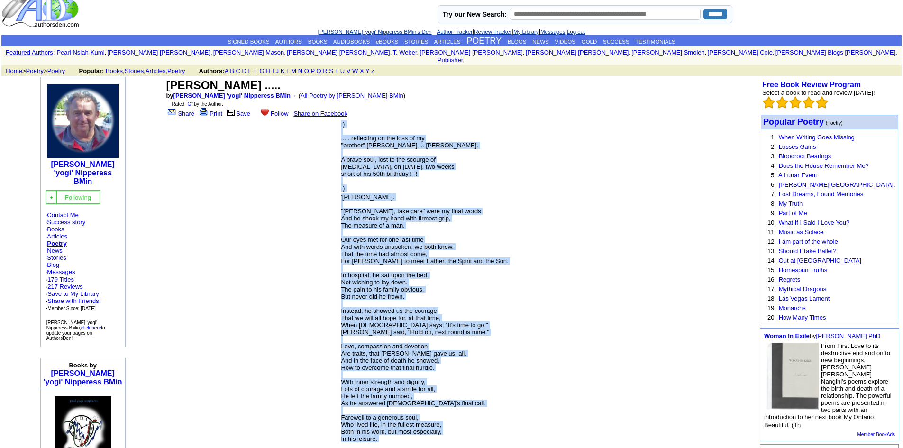
drag, startPoint x: 371, startPoint y: 129, endPoint x: 468, endPoint y: 439, distance: 324.4
click at [468, 439] on tbody ":) ..... reflecting on the loss of my "brother" Patrick John Carlile ... Joe. A…" at bounding box center [460, 313] width 241 height 386
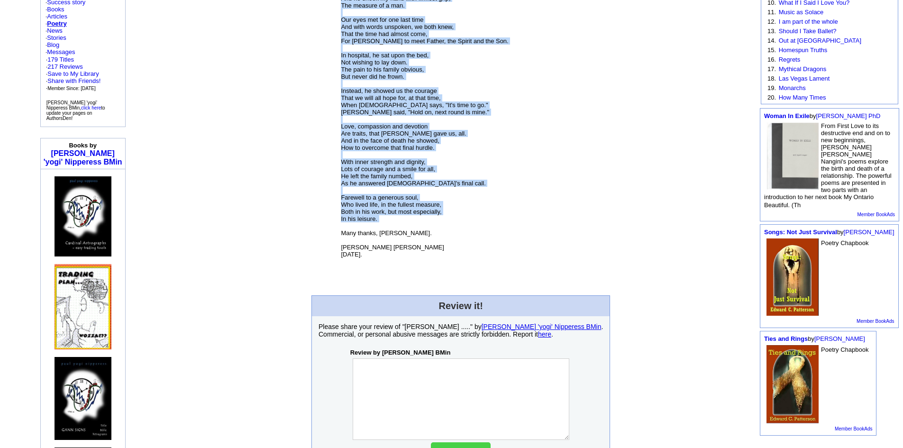
scroll to position [250, 0]
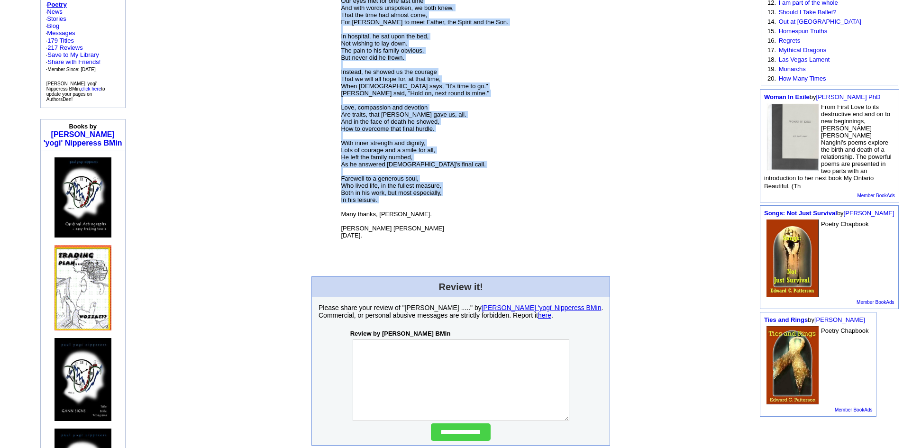
click at [416, 230] on p "'Bye Joe. "Bye Joe, take care" were my final words And he shook my hand with fi…" at bounding box center [461, 100] width 240 height 293
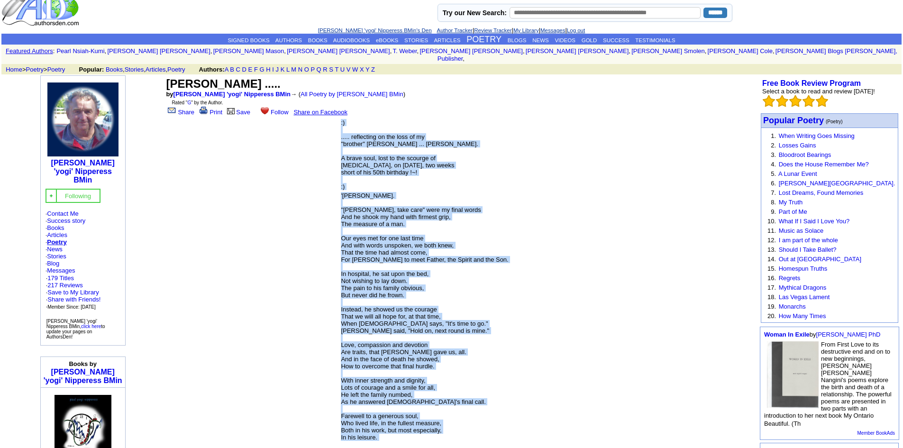
scroll to position [0, 0]
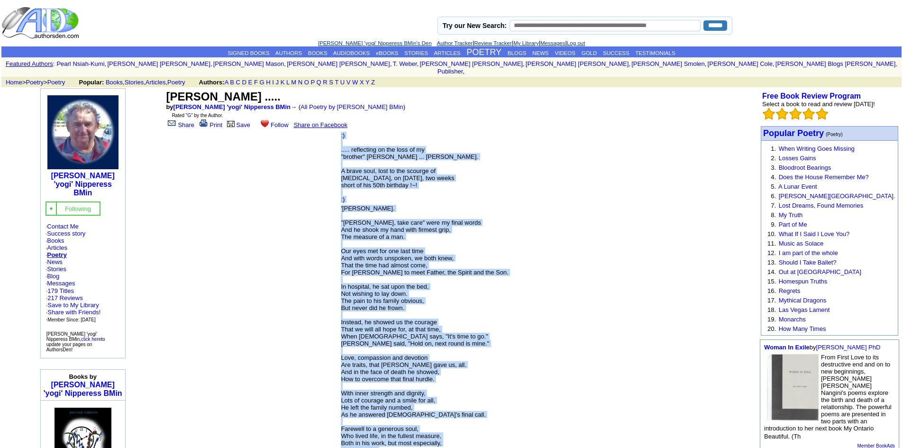
click at [66, 251] on link "Poetry" at bounding box center [56, 254] width 19 height 7
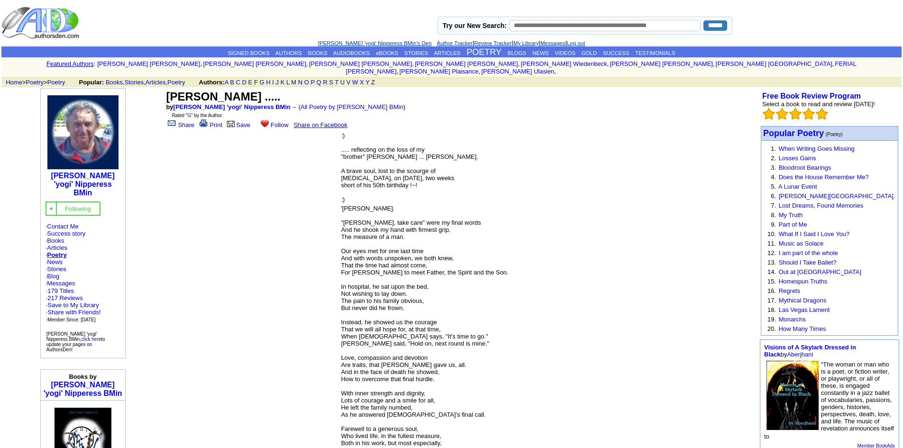
click at [318, 182] on center "[PERSON_NAME] ..... by [PERSON_NAME] BMin → ( All Poetry by [PERSON_NAME] BMin …" at bounding box center [460, 303] width 593 height 430
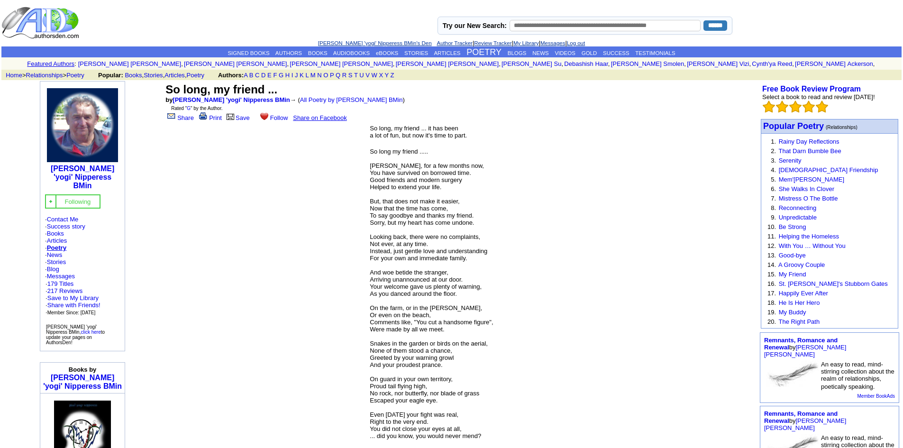
click at [370, 127] on font "So long, my friend ... it has been a lot of fun, but now it's time to part." at bounding box center [418, 132] width 97 height 14
click at [217, 117] on link "Print" at bounding box center [209, 117] width 25 height 7
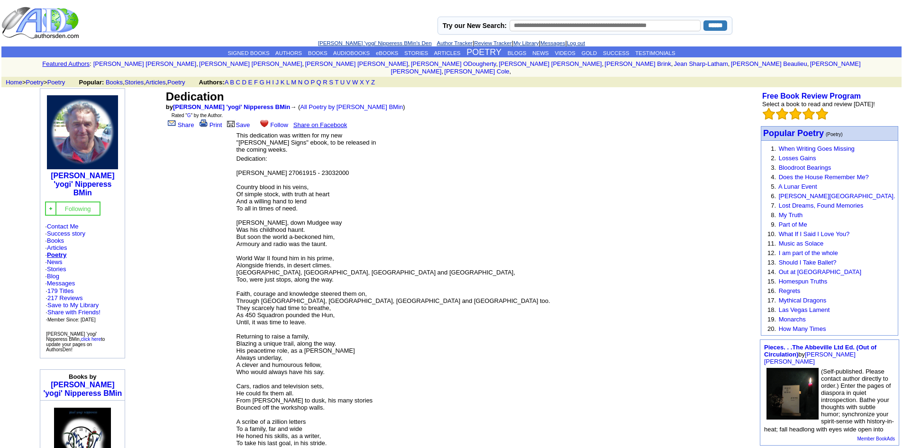
click at [217, 114] on td "Dedication by [PERSON_NAME] BMin → ( All Poetry by [PERSON_NAME] BMin ) Rated "…" at bounding box center [460, 109] width 593 height 42
click at [214, 121] on link "Print" at bounding box center [210, 124] width 25 height 7
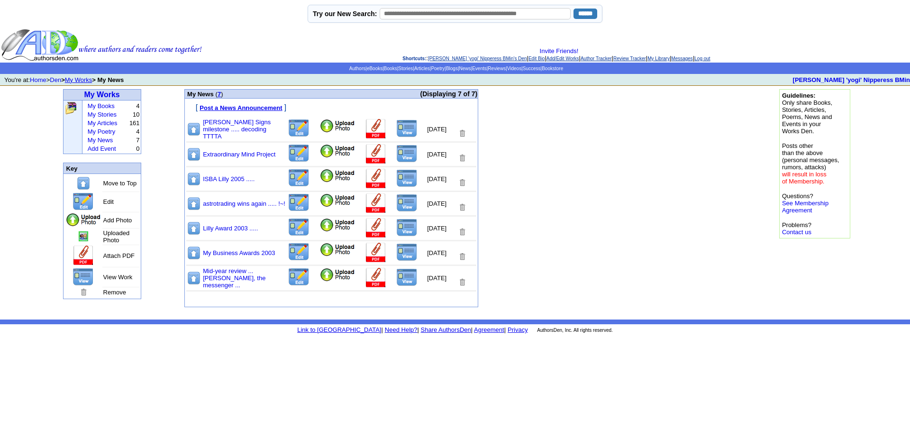
click at [399, 228] on img at bounding box center [406, 228] width 21 height 18
click at [396, 226] on img at bounding box center [406, 228] width 21 height 18
click at [398, 252] on img at bounding box center [406, 252] width 21 height 18
click at [396, 176] on img at bounding box center [406, 178] width 21 height 18
click at [396, 155] on img at bounding box center [406, 154] width 21 height 18
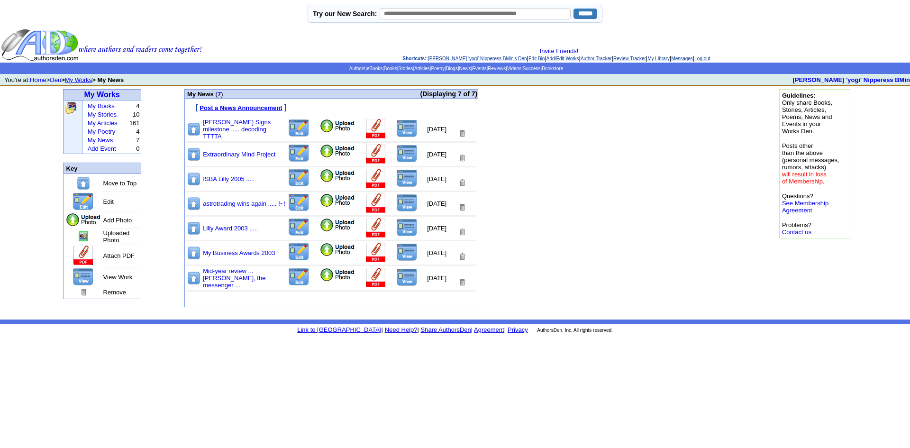
click at [158, 181] on td "My Works My Books 4 My Stories 10 My Articles 161 My Poetry 4 My News 7 Add Eve…" at bounding box center [102, 203] width 158 height 234
click at [42, 79] on link "Home" at bounding box center [38, 79] width 17 height 7
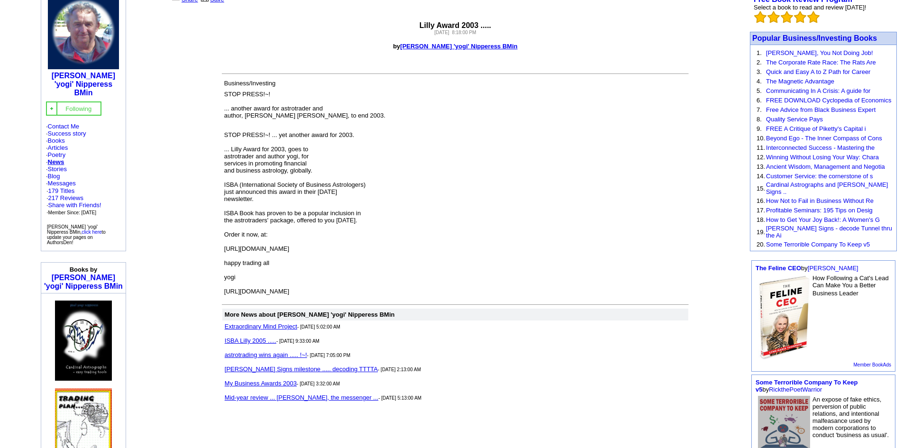
scroll to position [47, 0]
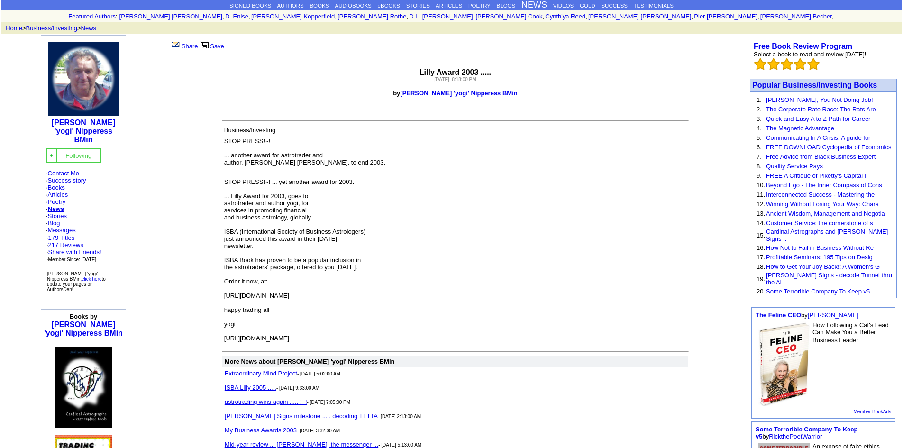
click at [213, 47] on link "Save" at bounding box center [212, 46] width 25 height 7
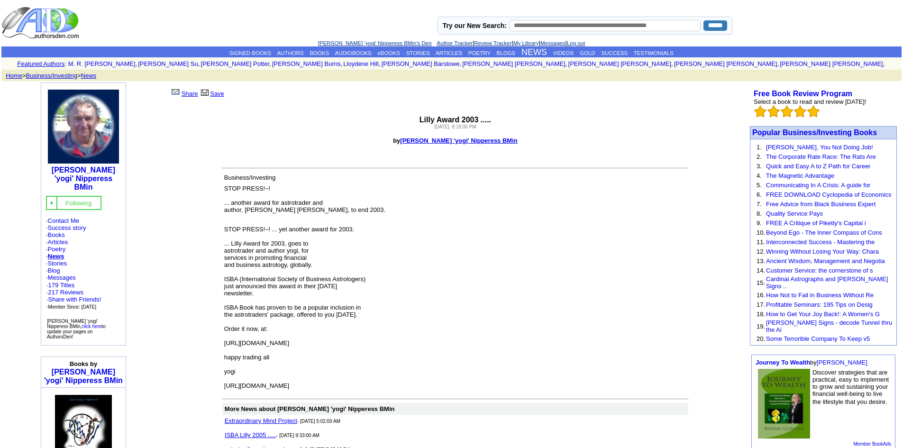
click at [432, 227] on td "STOP PRESS!~! ... yet another award for 2003. ... Lilly Award for 2003, goes to…" at bounding box center [455, 303] width 466 height 176
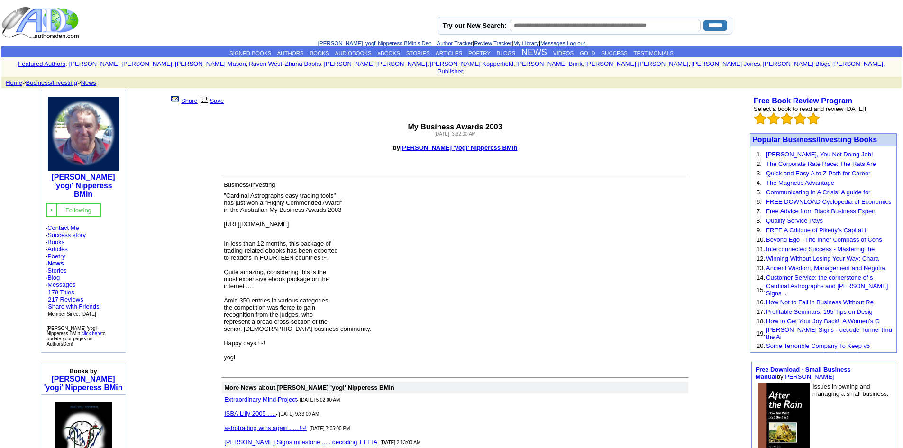
click at [395, 248] on td "In less than 12 months, this package of trading-related ebooks has been exporte…" at bounding box center [455, 299] width 466 height 140
click at [335, 144] on p "by [PERSON_NAME] BMin" at bounding box center [455, 147] width 583 height 7
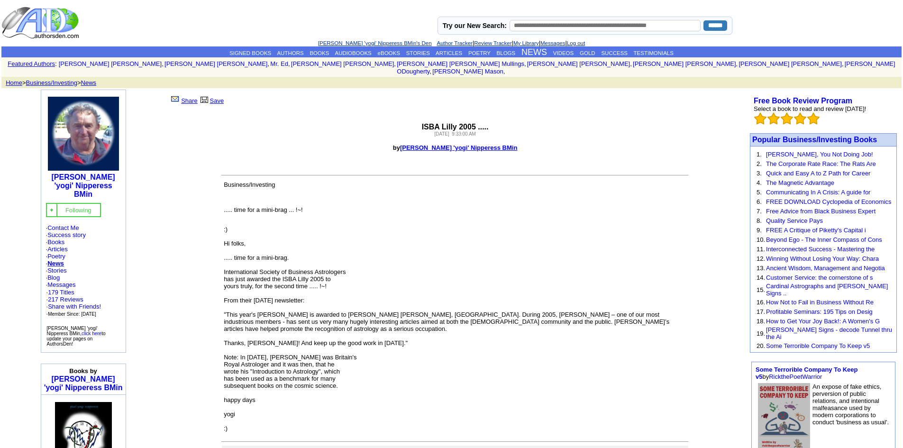
click at [399, 215] on td ":) Hi folks, ..... time for a mini-brag. International Society of Business Astr…" at bounding box center [455, 324] width 466 height 219
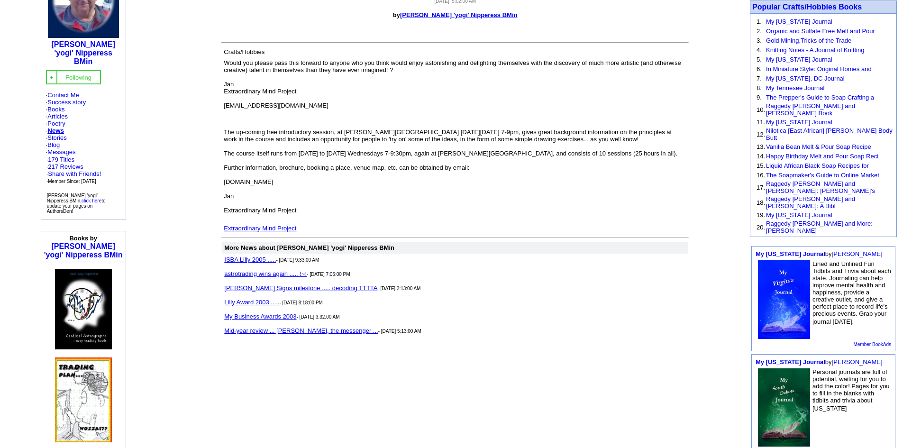
scroll to position [142, 0]
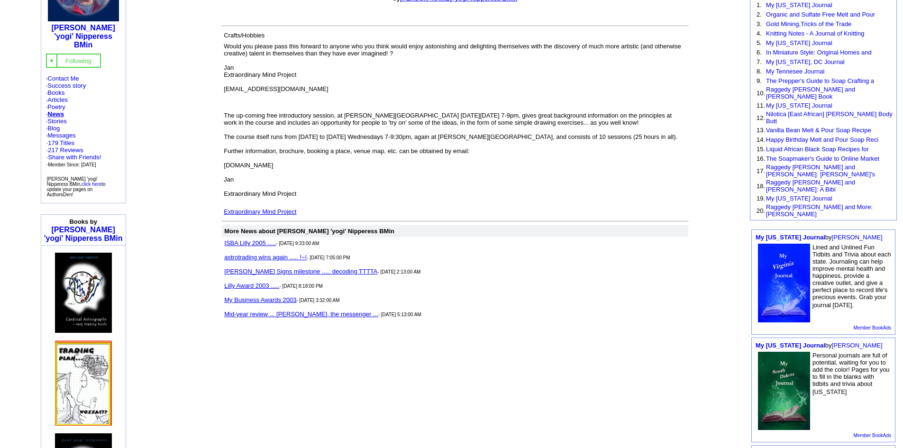
click at [272, 257] on link "astrotrading wins again ..... !~!" at bounding box center [265, 257] width 82 height 7
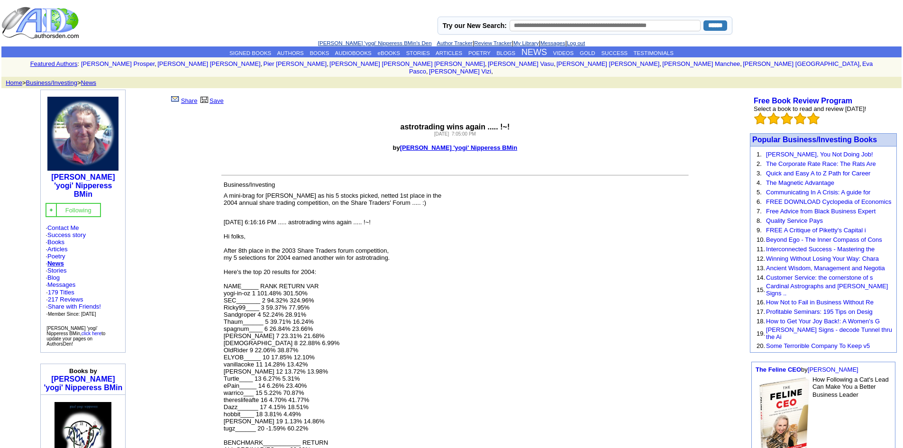
click at [334, 293] on td "1/9/2005 6:16:16 PM ..... astrotrading wins again ..... !~! Hi folks, After 8th…" at bounding box center [455, 392] width 466 height 368
click at [81, 173] on b "Paul 'yogi' Nipperess BMin" at bounding box center [83, 185] width 64 height 25
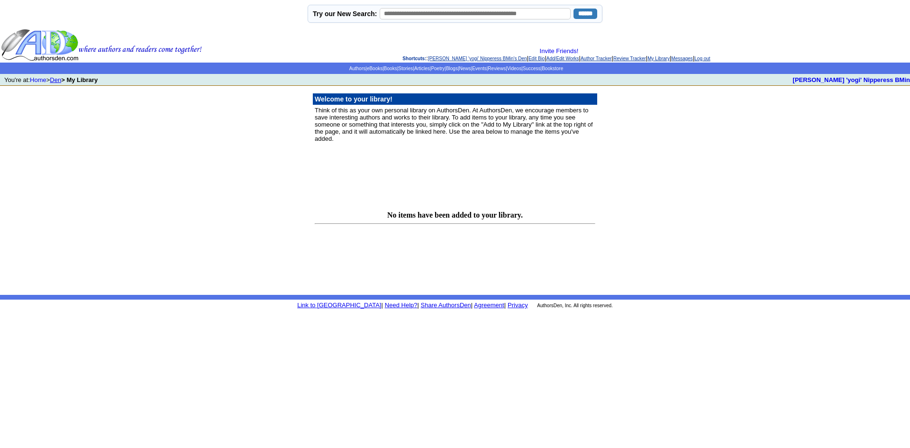
click at [59, 80] on link "Den" at bounding box center [55, 79] width 11 height 7
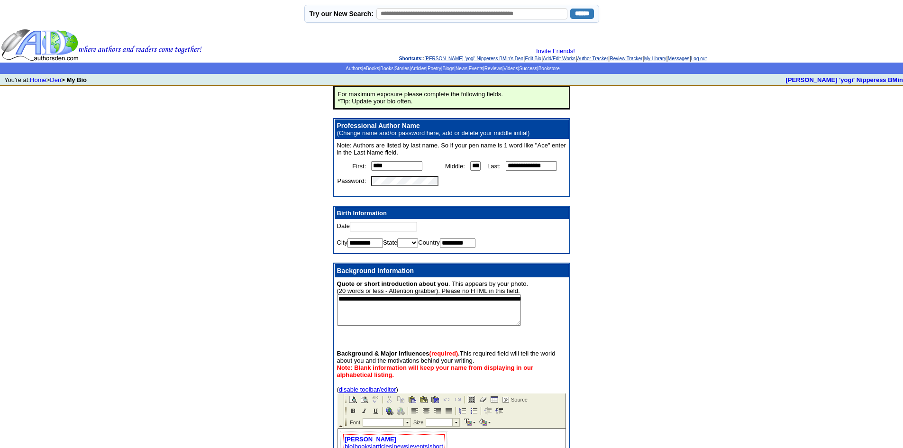
click at [548, 326] on p "**********" at bounding box center [451, 303] width 229 height 46
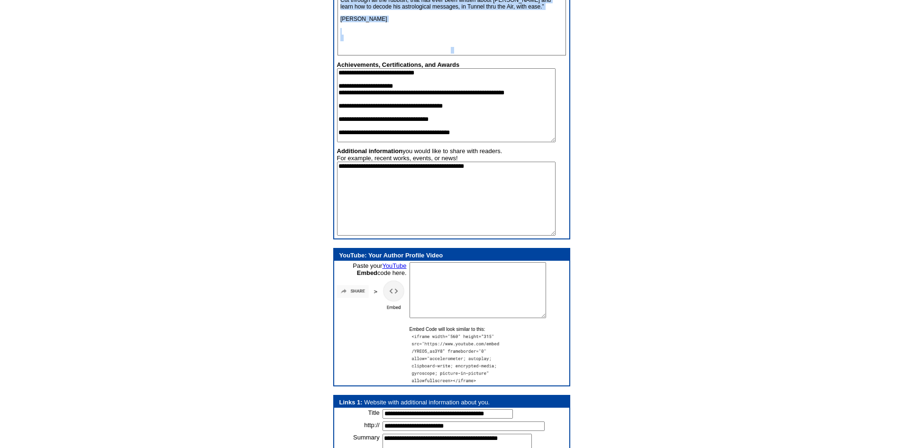
scroll to position [751, 0]
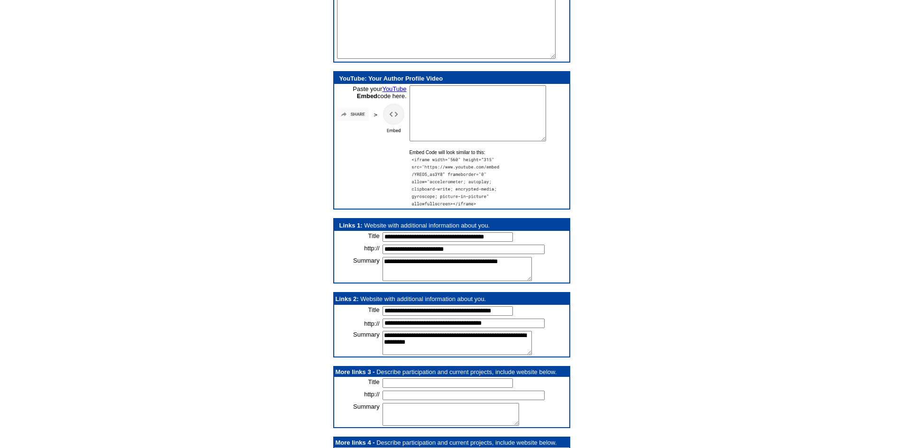
drag, startPoint x: 338, startPoint y: -277, endPoint x: 820, endPoint y: -284, distance: 481.2
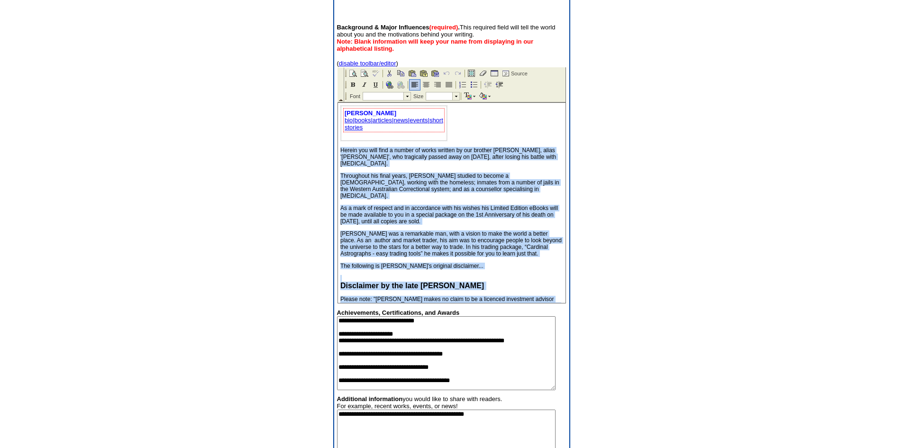
scroll to position [324, 0]
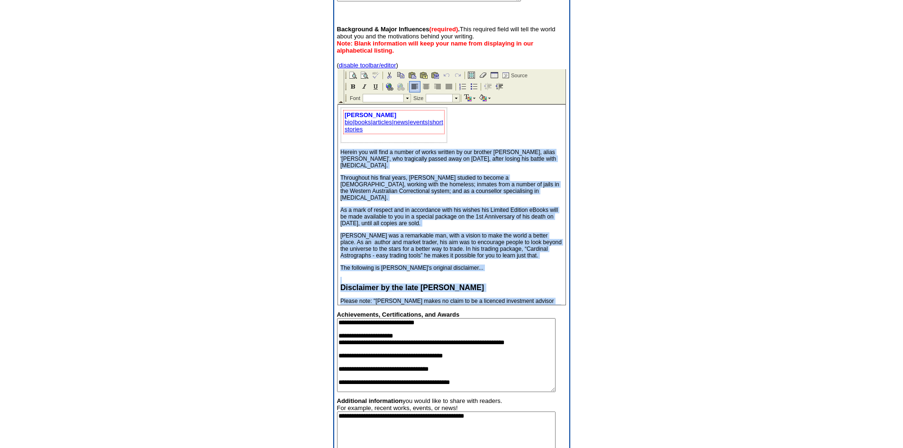
click at [405, 277] on p "Disclaimer by the late [PERSON_NAME]" at bounding box center [451, 284] width 223 height 15
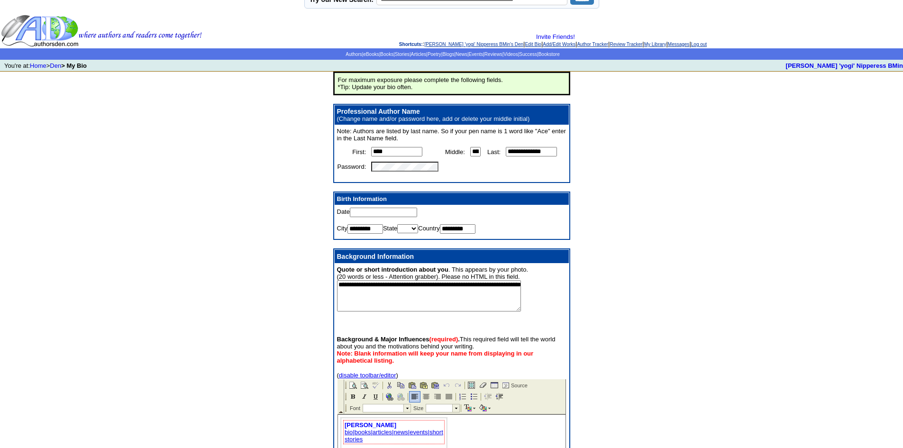
scroll to position [0, 0]
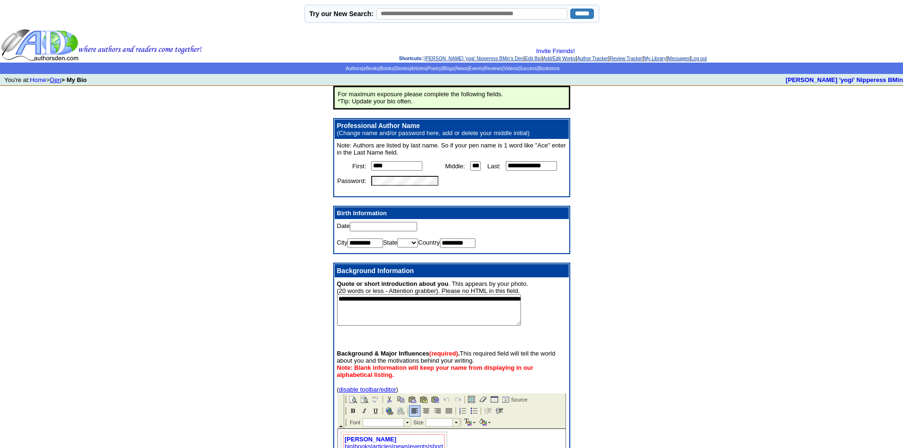
click at [61, 80] on link "Den" at bounding box center [55, 79] width 11 height 7
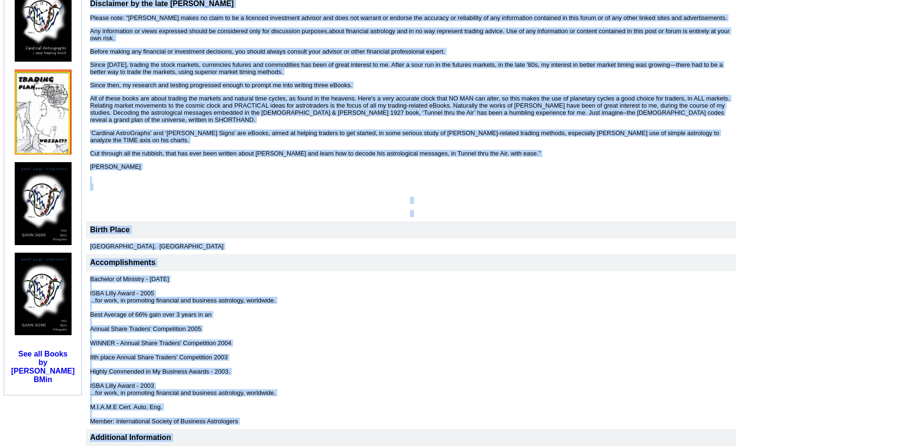
scroll to position [596, 0]
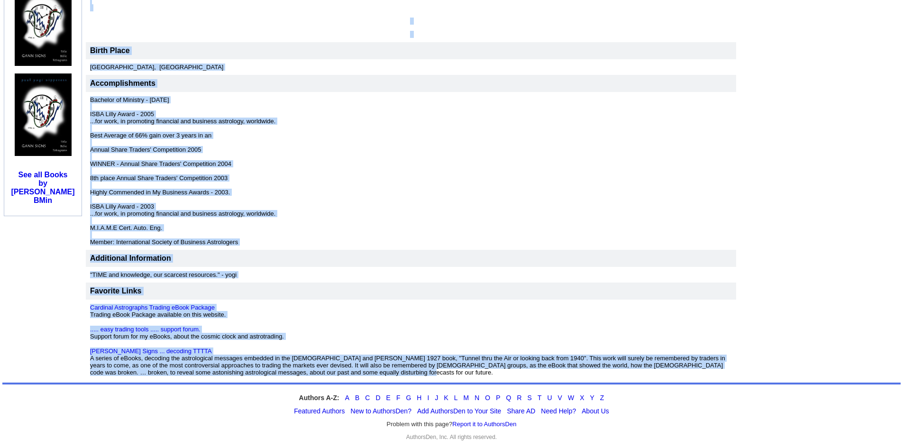
drag, startPoint x: 320, startPoint y: 174, endPoint x: 331, endPoint y: 355, distance: 180.5
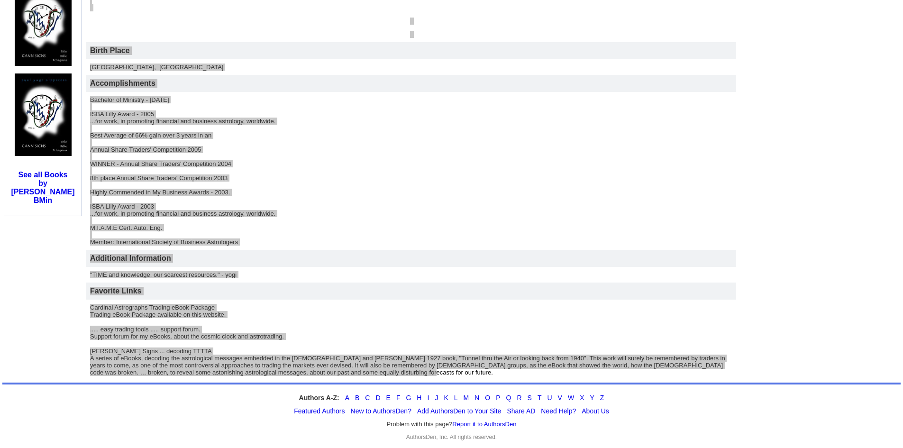
scroll to position [589, 0]
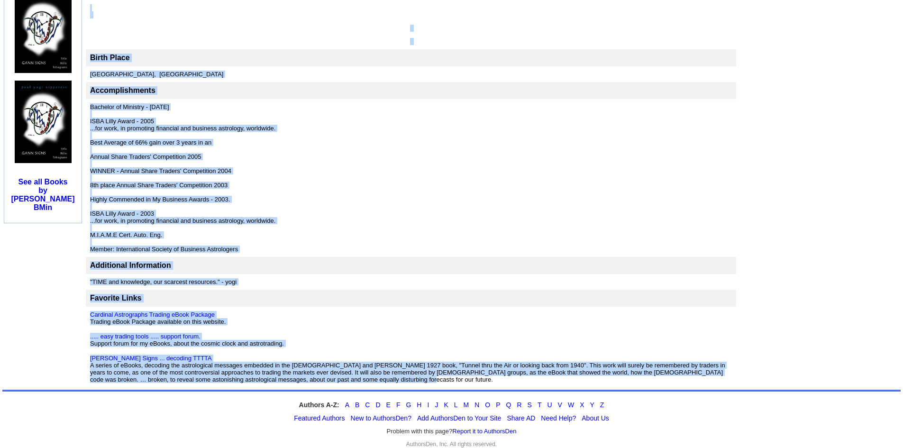
click at [357, 184] on p "Bachelor of Ministry - July 2011 ISBA Lilly Award - 2005 ...for work, in promot…" at bounding box center [411, 177] width 642 height 149
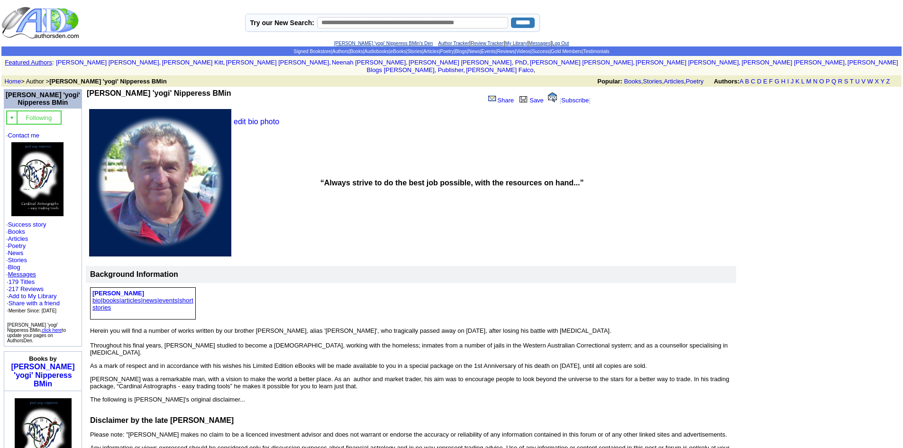
scroll to position [47, 0]
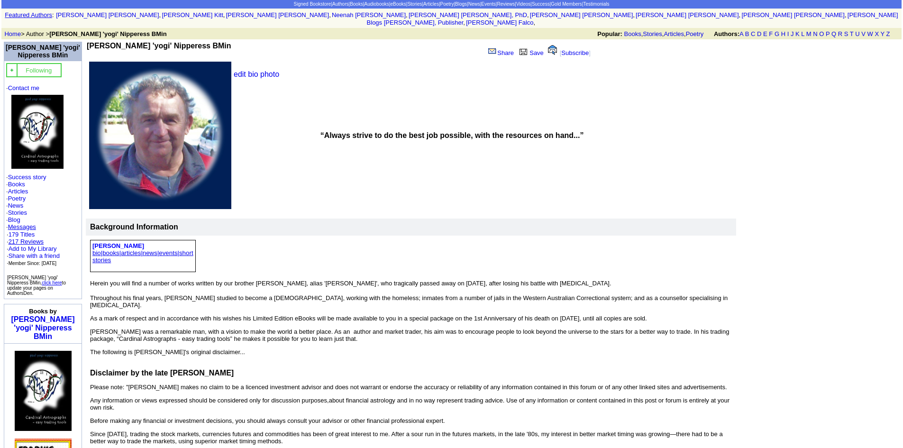
click at [31, 238] on link "217 Reviews" at bounding box center [26, 241] width 35 height 7
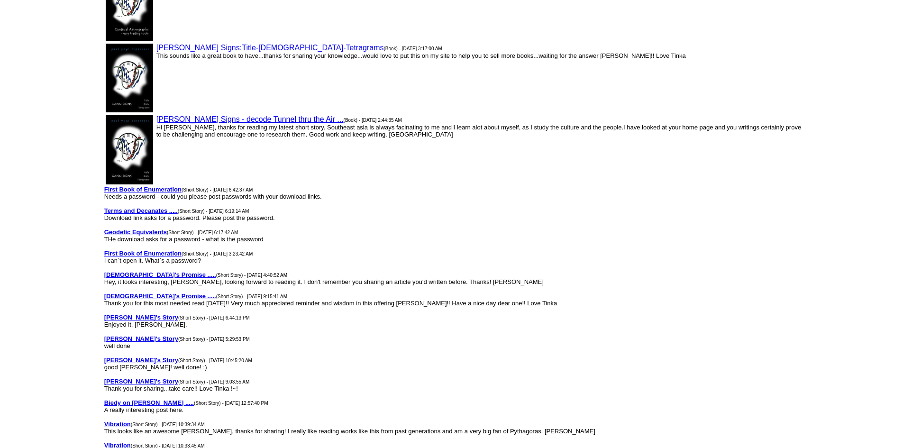
scroll to position [142, 0]
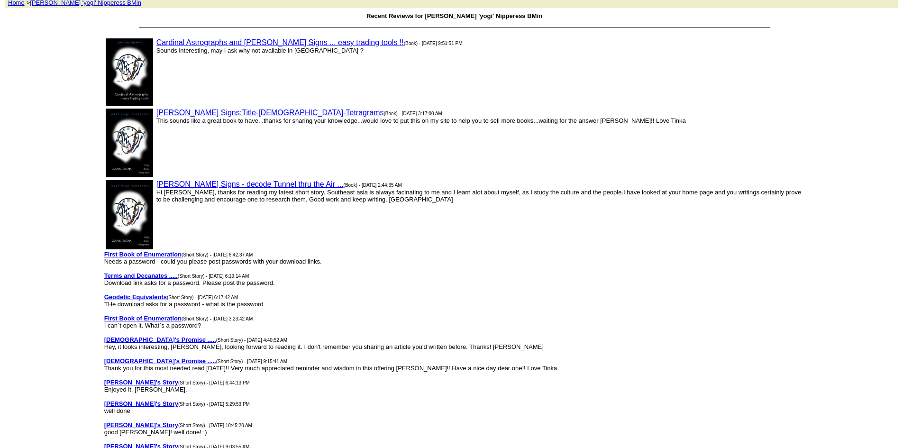
scroll to position [0, 0]
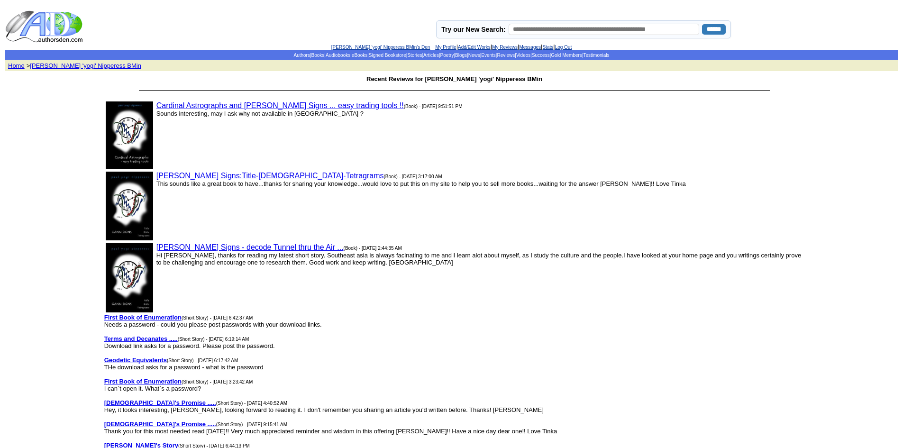
click at [233, 246] on link "[PERSON_NAME] Signs - decode Tunnel thru the Air ..." at bounding box center [249, 247] width 187 height 8
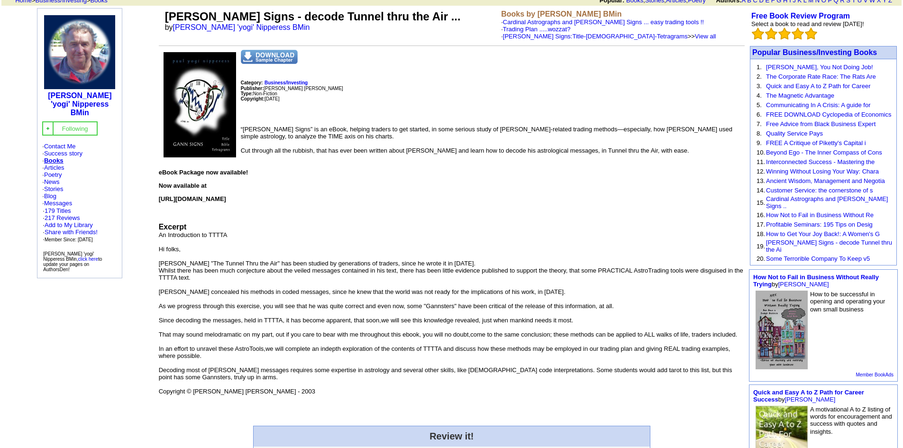
scroll to position [47, 0]
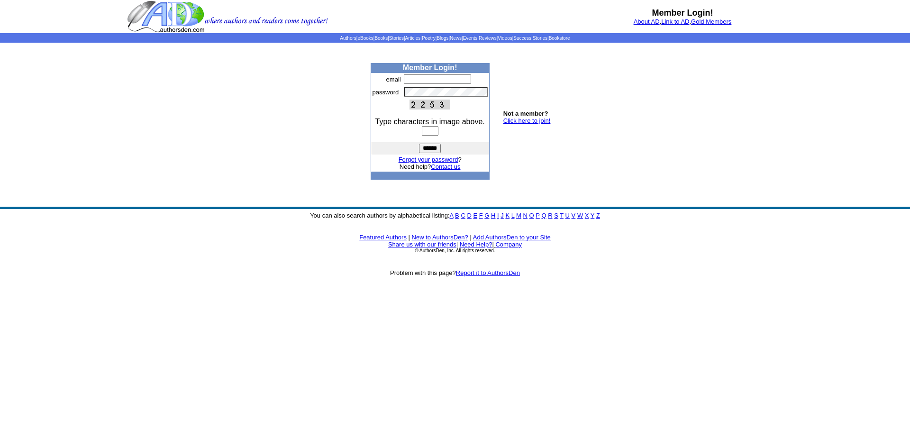
click at [410, 80] on input "text" at bounding box center [437, 78] width 67 height 9
type input "**********"
click at [424, 135] on input "text" at bounding box center [430, 130] width 17 height 9
type input "****"
click at [422, 147] on input "******" at bounding box center [430, 148] width 22 height 9
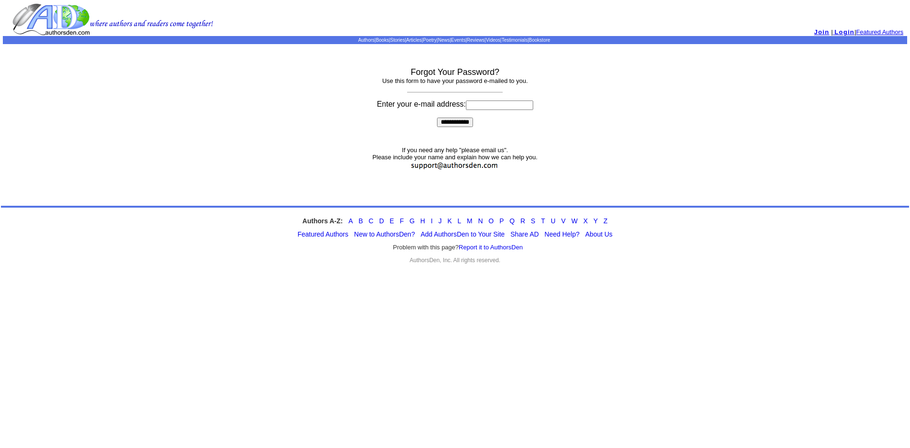
click at [467, 104] on input at bounding box center [499, 104] width 67 height 9
type input "**********"
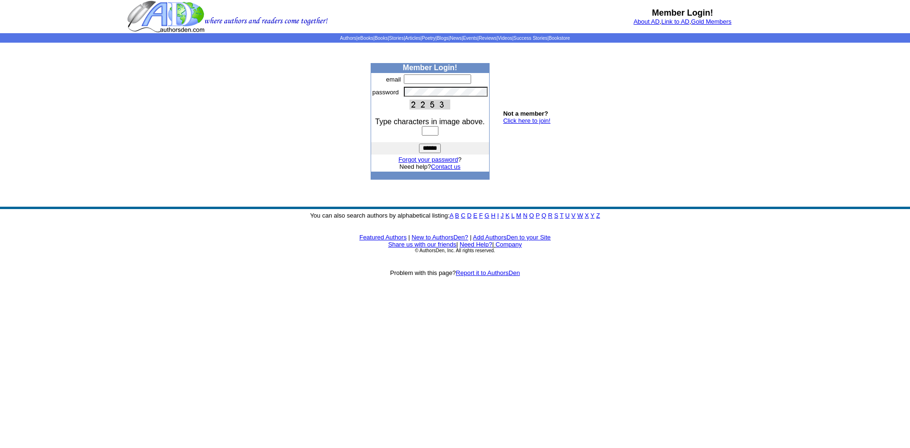
click at [414, 80] on input "text" at bounding box center [437, 78] width 67 height 9
type input "**********"
click at [425, 133] on input "text" at bounding box center [430, 130] width 17 height 9
type input "****"
click at [437, 146] on input "******" at bounding box center [430, 148] width 22 height 9
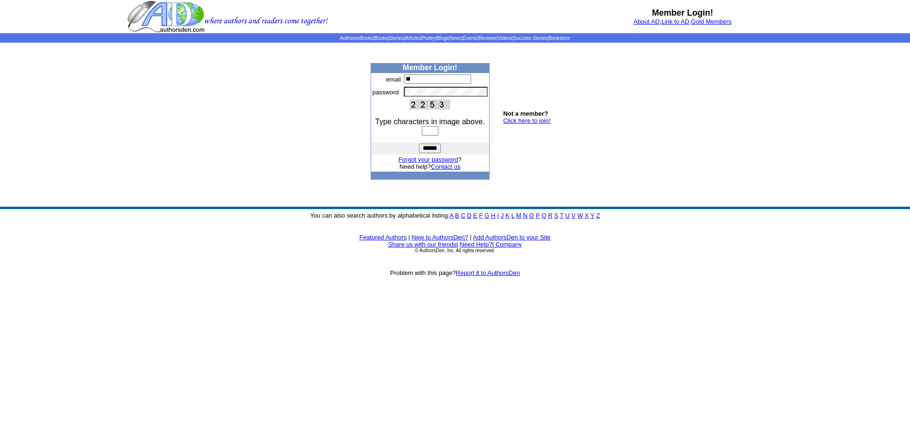
type input "**********"
click at [422, 133] on input "text" at bounding box center [430, 130] width 17 height 9
type input "****"
click at [419, 144] on input "******" at bounding box center [430, 148] width 22 height 9
